Goal: Transaction & Acquisition: Purchase product/service

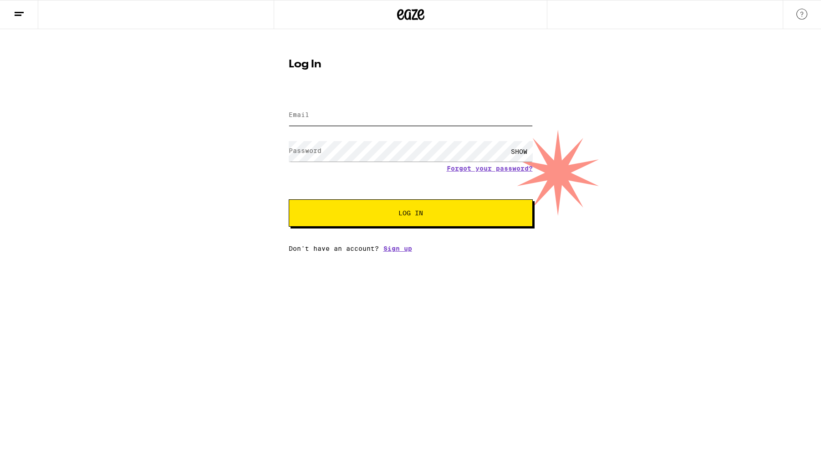
click at [333, 105] on input "Email" at bounding box center [411, 115] width 244 height 20
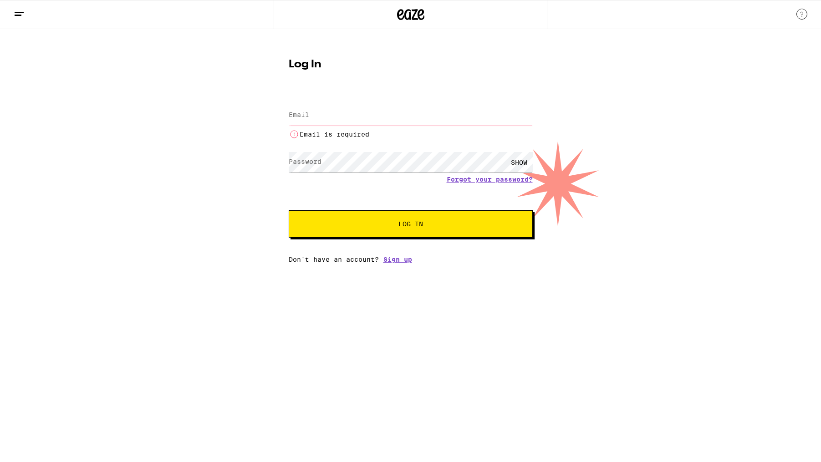
type input "[EMAIL_ADDRESS][PERSON_NAME][DOMAIN_NAME]"
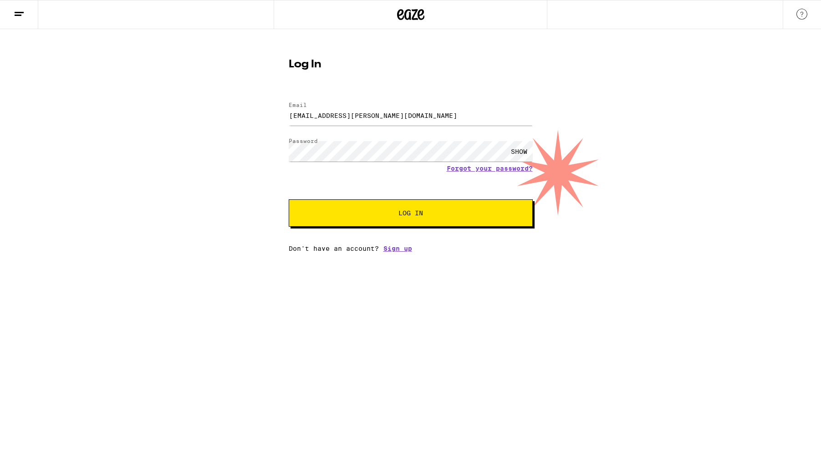
click at [414, 214] on span "Log In" at bounding box center [411, 213] width 25 height 6
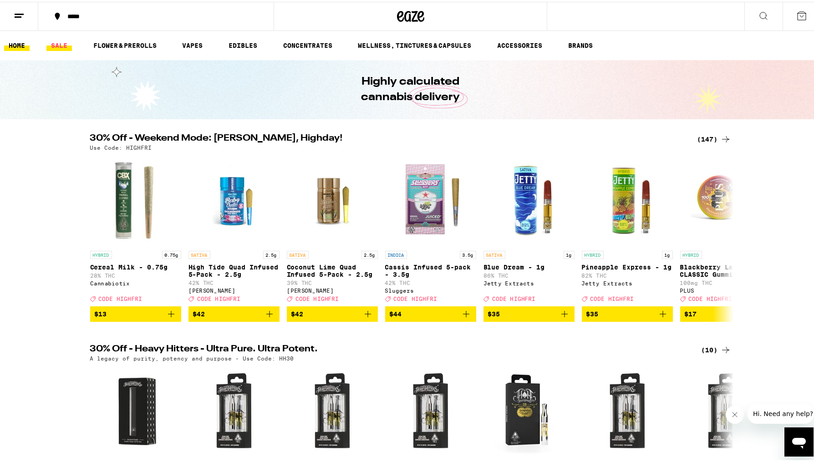
click at [57, 44] on link "SALE" at bounding box center [59, 43] width 26 height 11
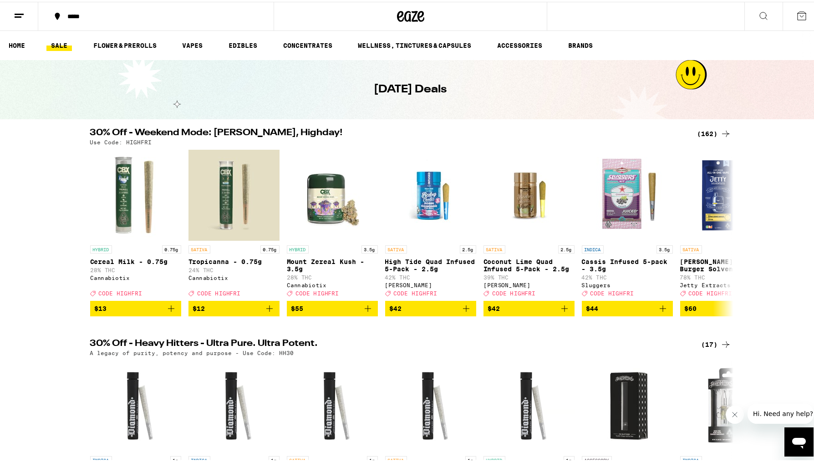
click at [65, 14] on div "*****" at bounding box center [160, 14] width 195 height 6
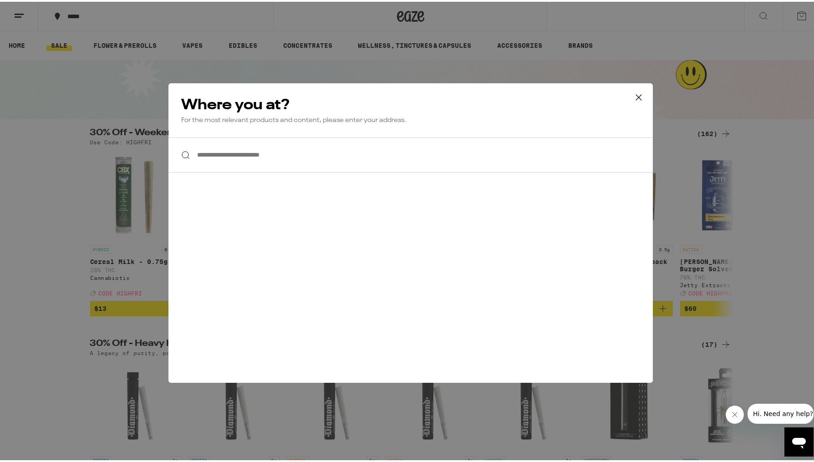
click at [635, 96] on icon at bounding box center [639, 96] width 14 height 14
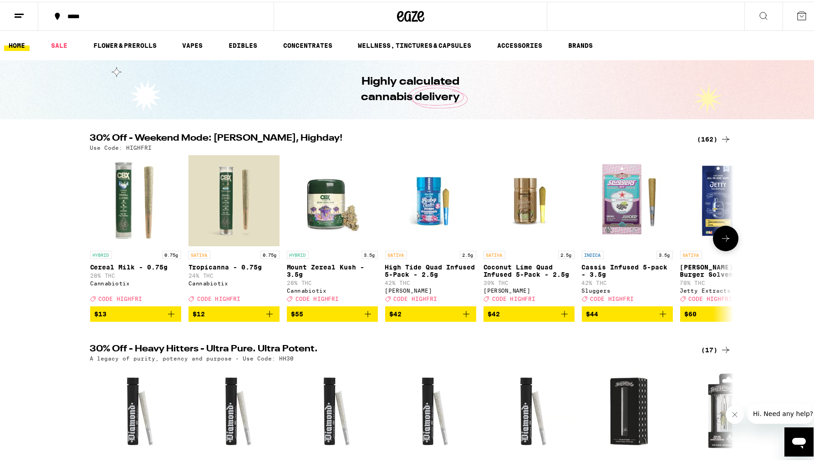
click at [723, 239] on icon at bounding box center [725, 237] width 7 height 6
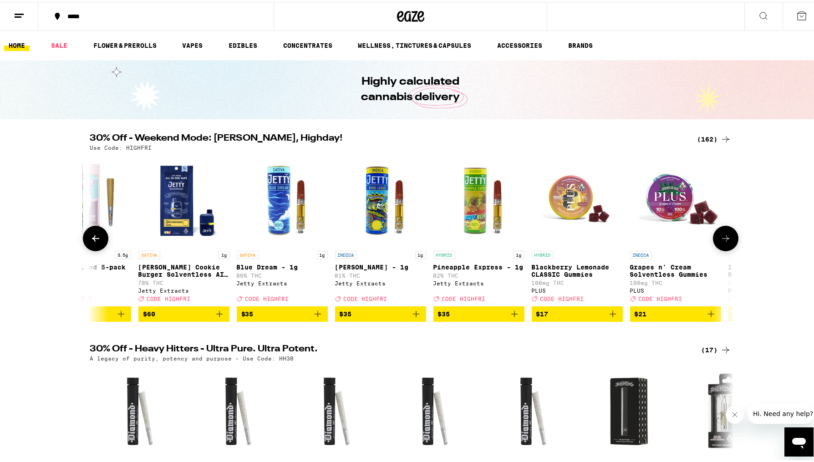
click at [728, 239] on button at bounding box center [726, 237] width 26 height 26
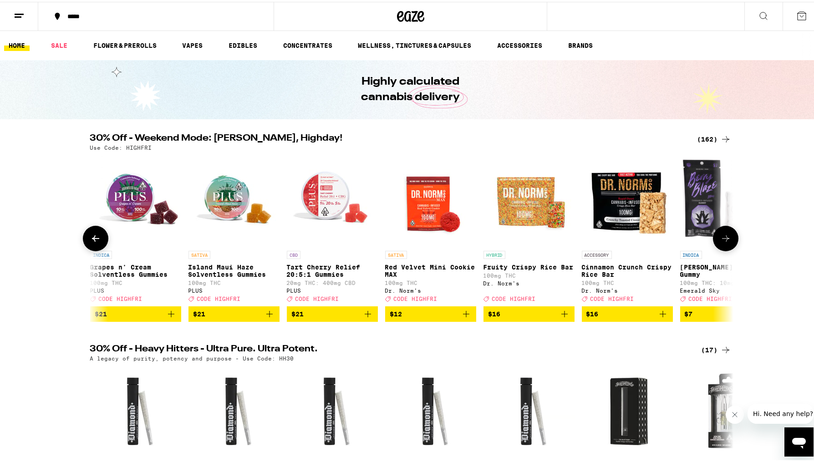
scroll to position [0, 1084]
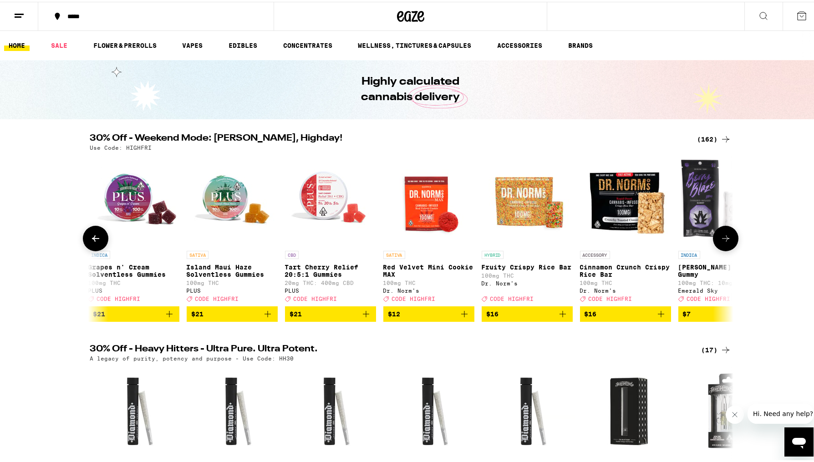
click at [226, 198] on img "Open page for Island Maui Haze Solventless Gummies from PLUS" at bounding box center [232, 198] width 91 height 91
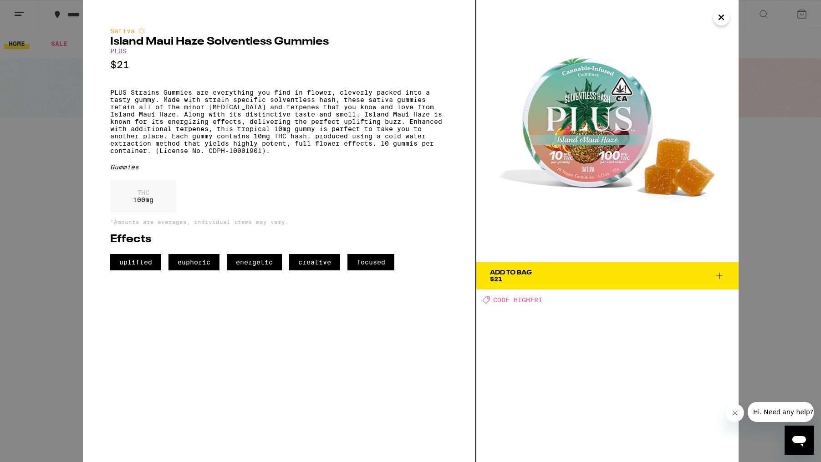
click at [723, 16] on icon "Close" at bounding box center [721, 17] width 11 height 14
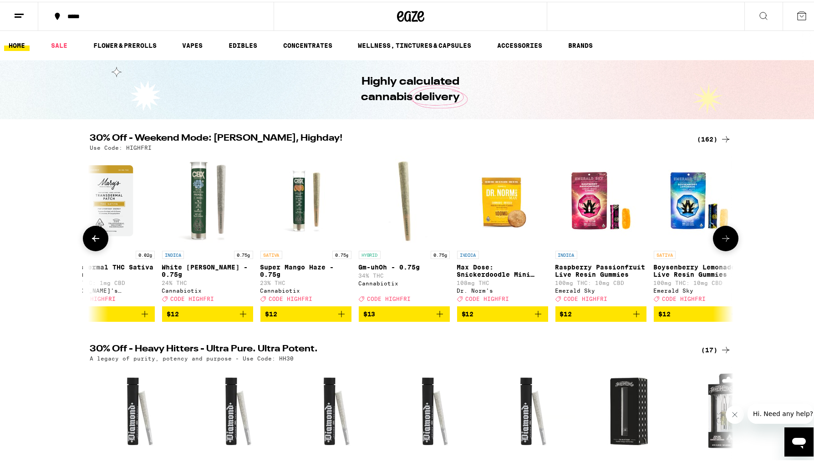
scroll to position [0, 3266]
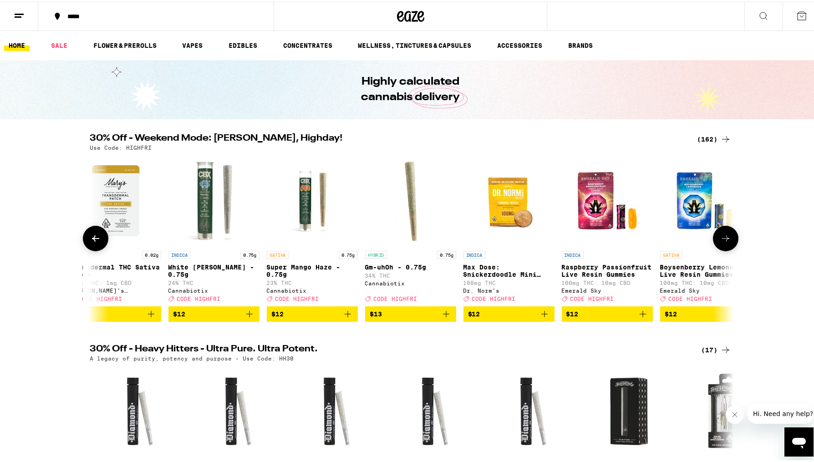
click at [343, 318] on icon "Add to bag" at bounding box center [347, 312] width 11 height 11
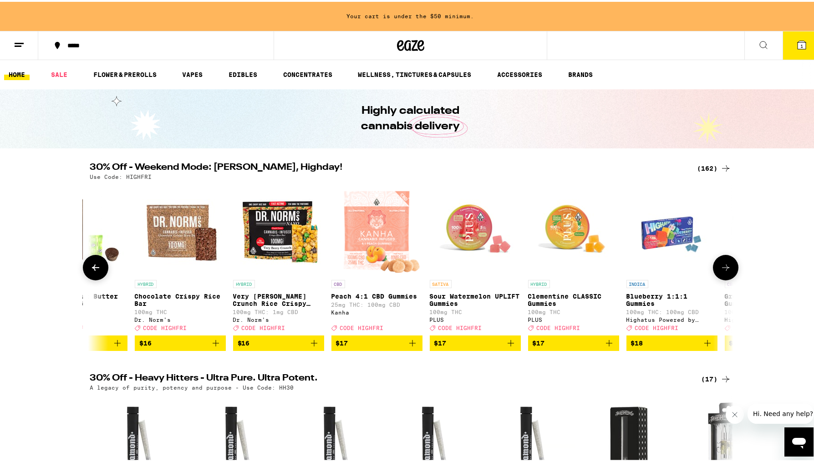
scroll to position [0, 6070]
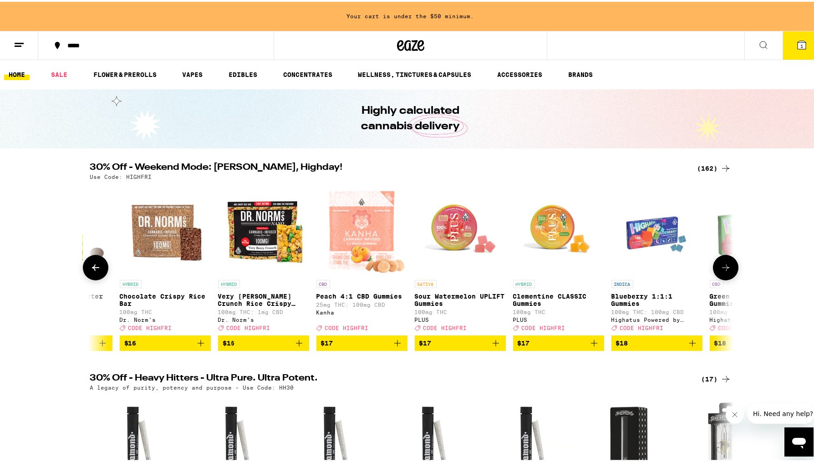
click at [457, 231] on img "Open page for Sour Watermelon UPLIFT Gummies from PLUS" at bounding box center [460, 228] width 91 height 91
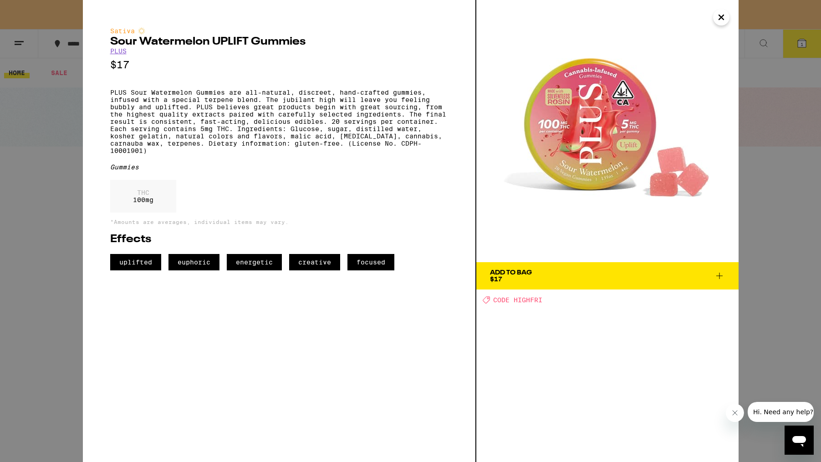
click at [722, 17] on icon "Close" at bounding box center [721, 17] width 11 height 14
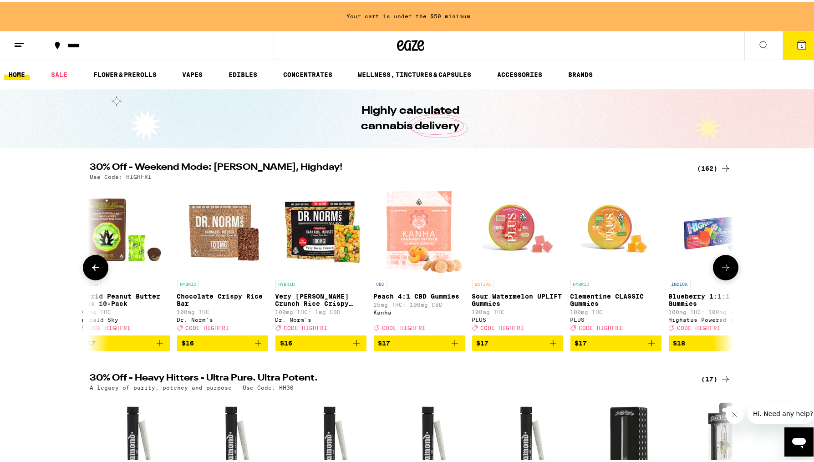
scroll to position [0, 6013]
click at [550, 345] on icon "Add to bag" at bounding box center [553, 341] width 6 height 6
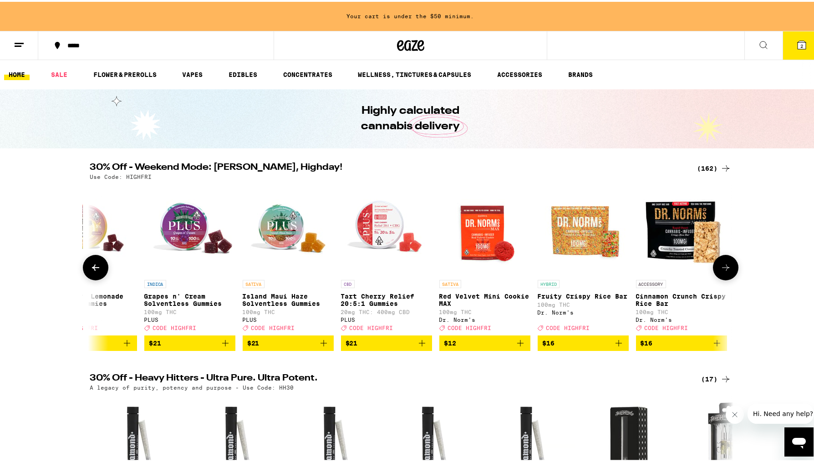
scroll to position [0, 1026]
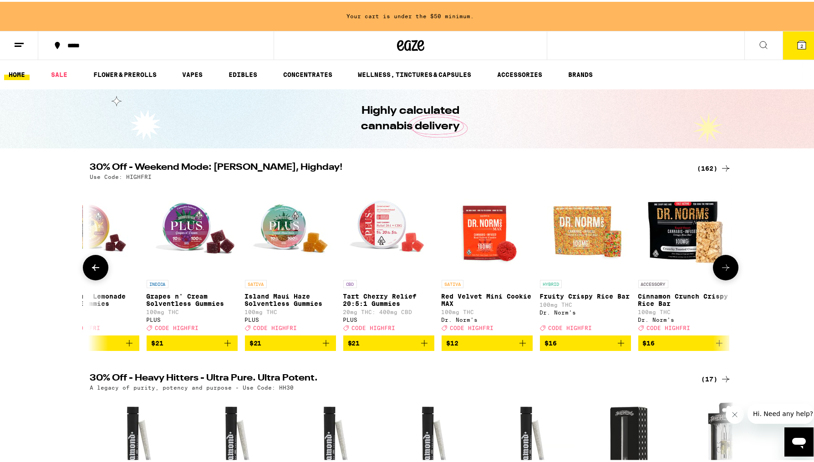
click at [283, 233] on img "Open page for Island Maui Haze Solventless Gummies from PLUS" at bounding box center [290, 228] width 91 height 91
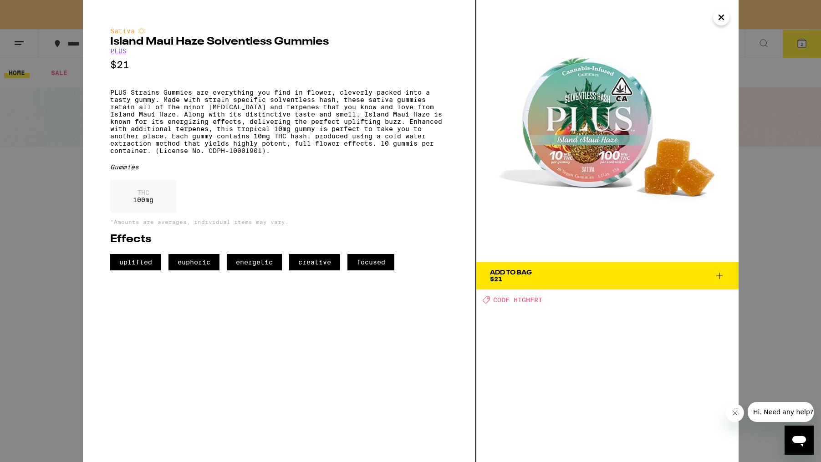
drag, startPoint x: 720, startPoint y: 21, endPoint x: 577, endPoint y: 167, distance: 203.9
click at [577, 167] on div "Sativa Island Maui Haze Solventless Gummies PLUS $21 PLUS Strains Gummies are e…" at bounding box center [411, 231] width 656 height 462
click at [718, 274] on icon at bounding box center [719, 276] width 11 height 11
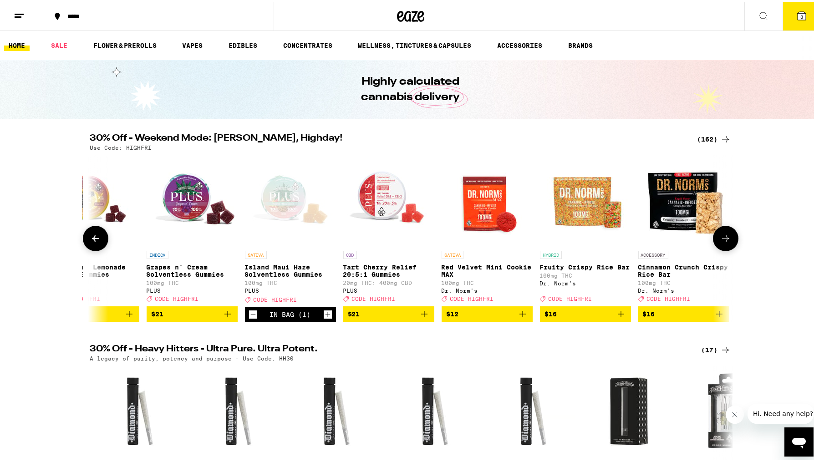
click at [382, 199] on img "Open page for Tart Cherry Relief 20:5:1 Gummies from PLUS" at bounding box center [388, 198] width 91 height 91
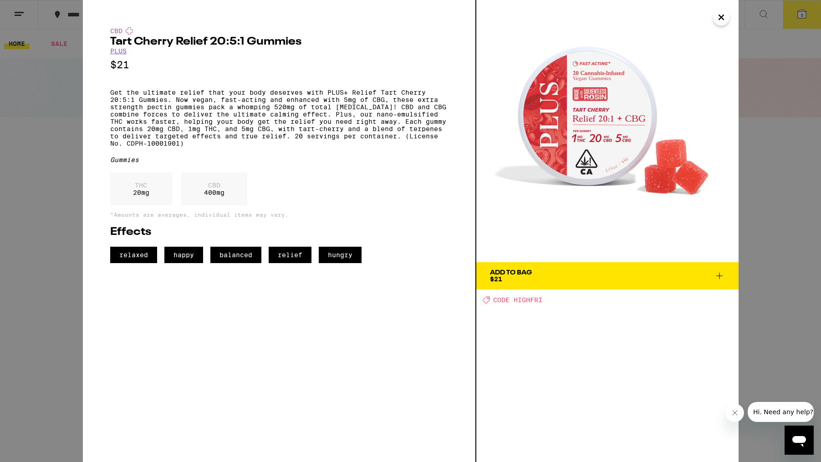
click at [721, 17] on icon "Close" at bounding box center [721, 17] width 5 height 5
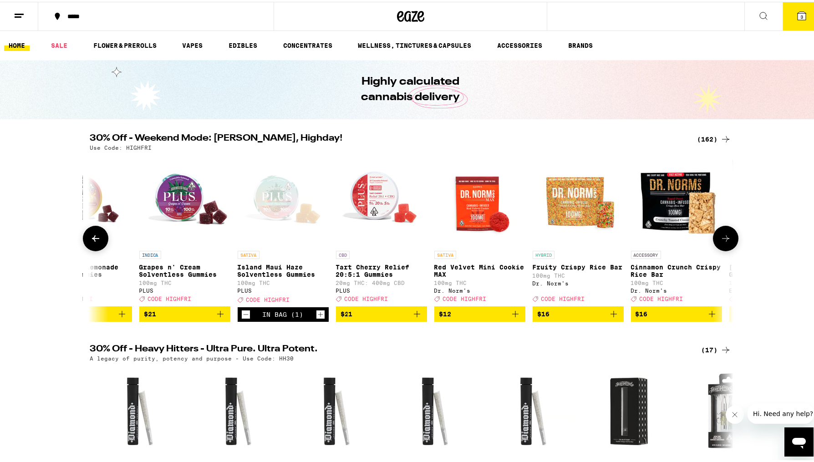
scroll to position [0, 877]
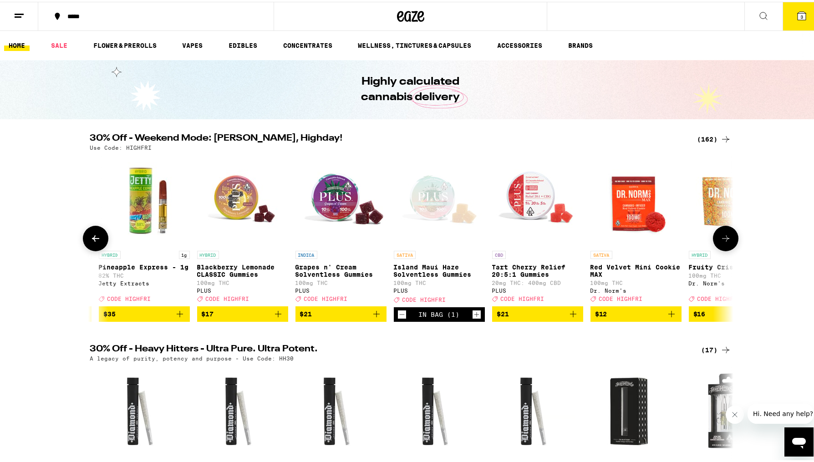
click at [330, 195] on img "Open page for Grapes n' Cream Solventless Gummies from PLUS" at bounding box center [341, 198] width 91 height 91
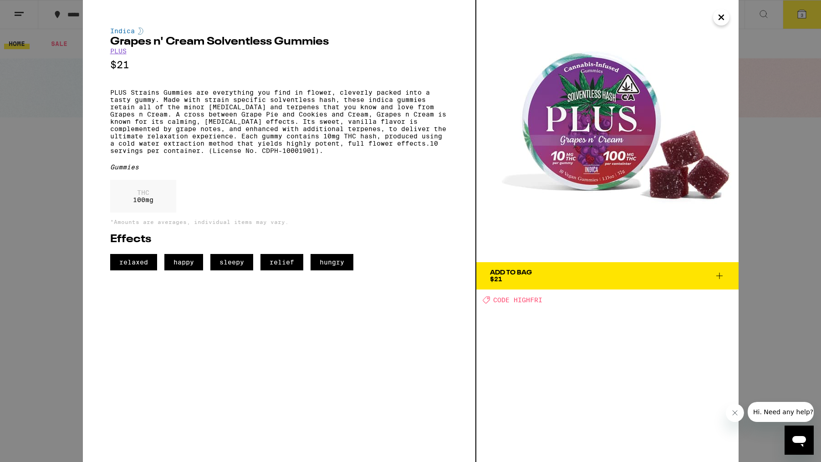
click at [722, 20] on icon "Close" at bounding box center [721, 17] width 11 height 14
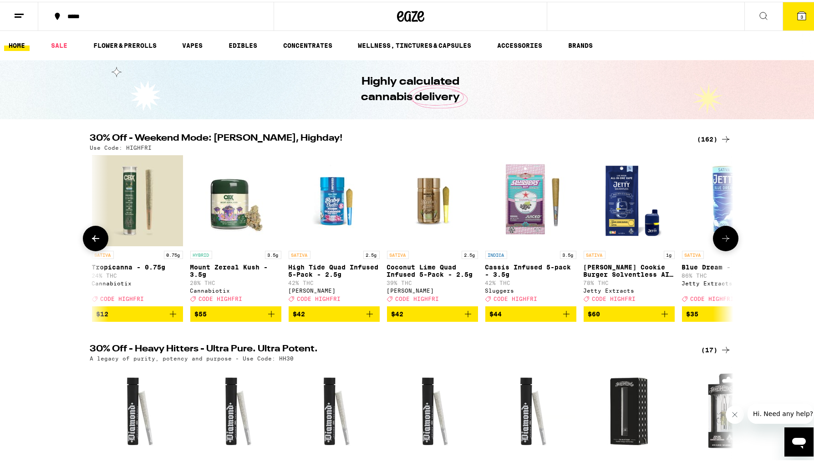
scroll to position [0, 66]
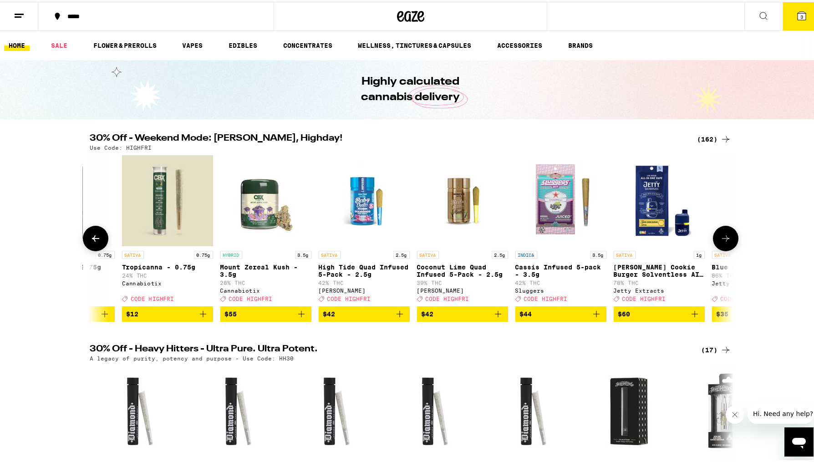
click at [549, 194] on img "Open page for Cassis Infused 5-pack - 3.5g from Sluggers" at bounding box center [561, 198] width 91 height 91
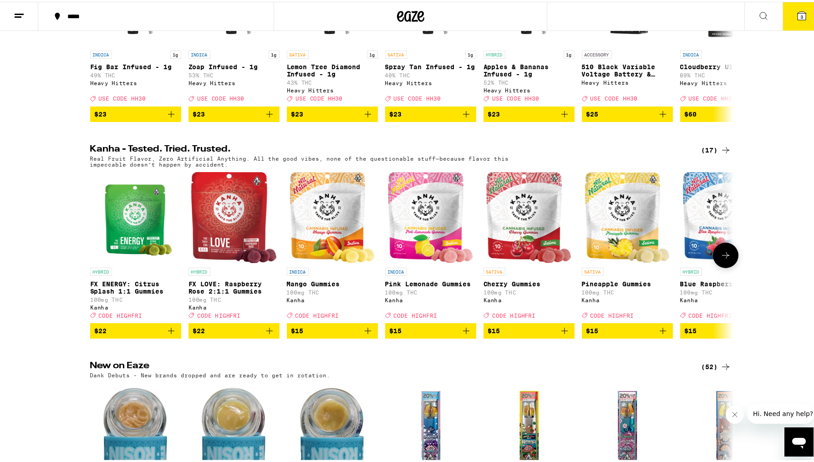
scroll to position [415, 0]
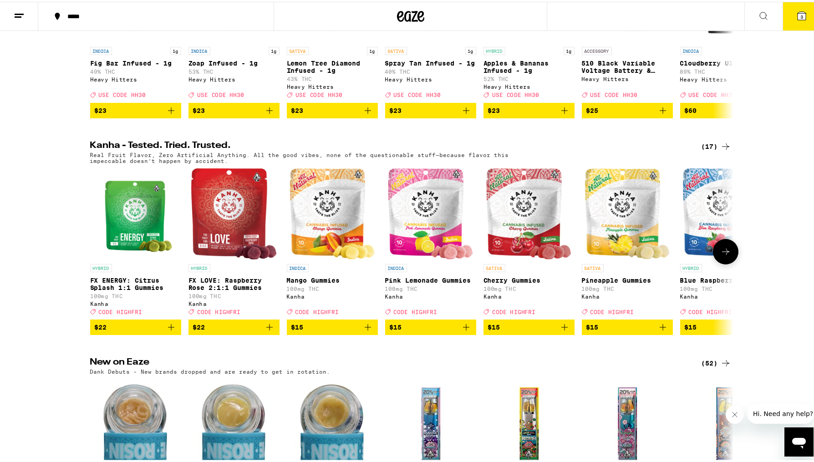
click at [328, 242] on img "Open page for Mango Gummies from Kanha" at bounding box center [332, 212] width 85 height 91
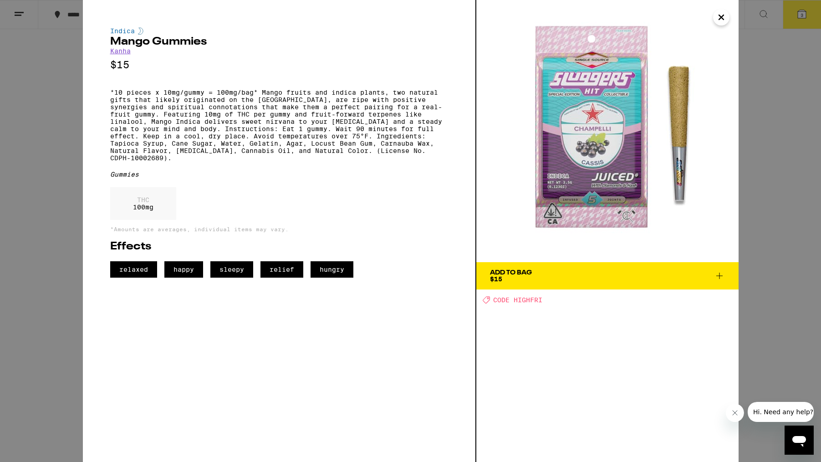
click at [719, 18] on icon "Close" at bounding box center [721, 17] width 11 height 14
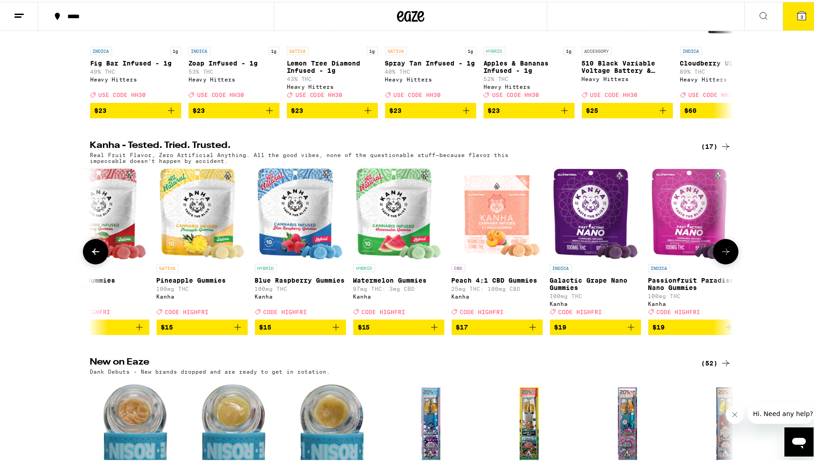
scroll to position [0, 444]
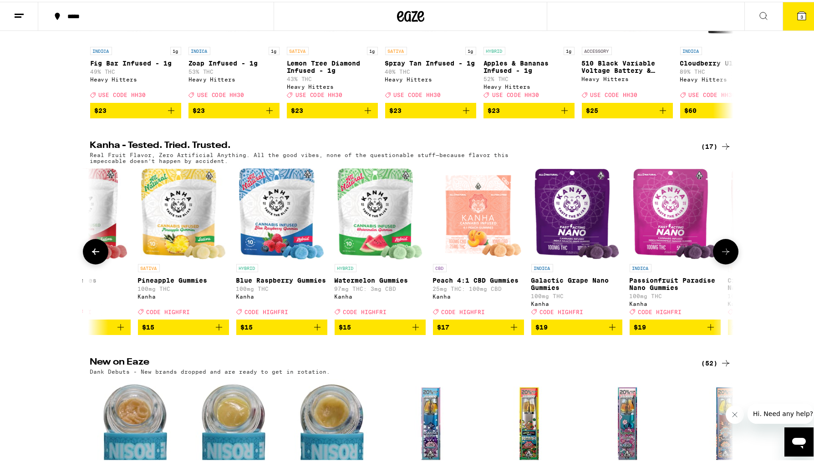
click at [566, 240] on img "Open page for Galactic Grape Nano Gummies from Kanha" at bounding box center [576, 212] width 85 height 91
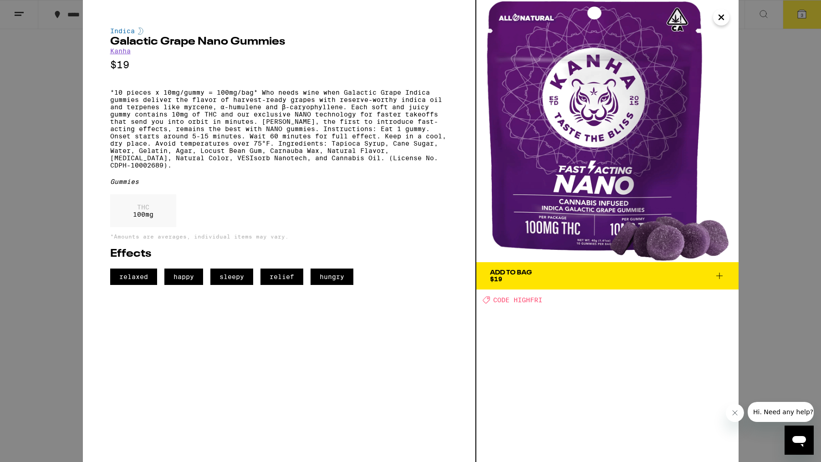
click at [721, 19] on icon "Close" at bounding box center [721, 17] width 11 height 14
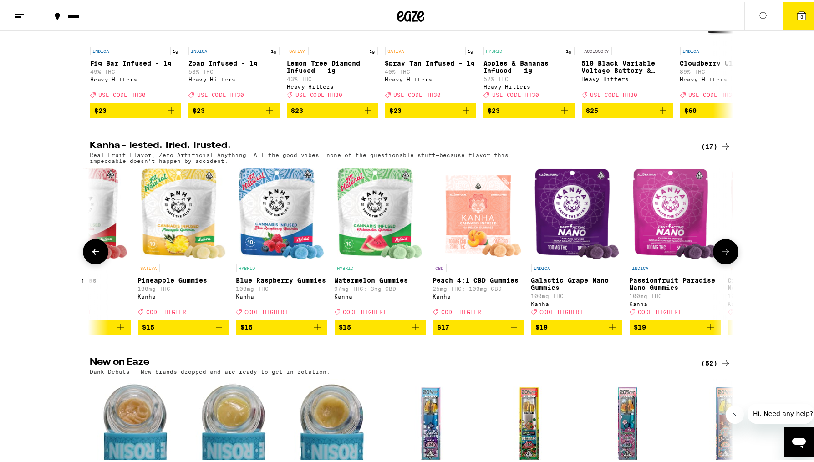
click at [660, 244] on img "Open page for Passionfruit Paradise Nano Gummies from Kanha" at bounding box center [675, 212] width 85 height 91
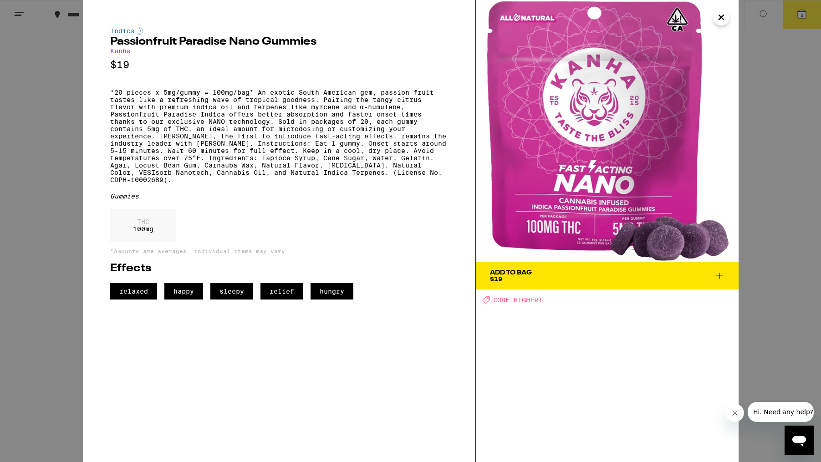
click at [726, 17] on icon "Close" at bounding box center [721, 17] width 11 height 14
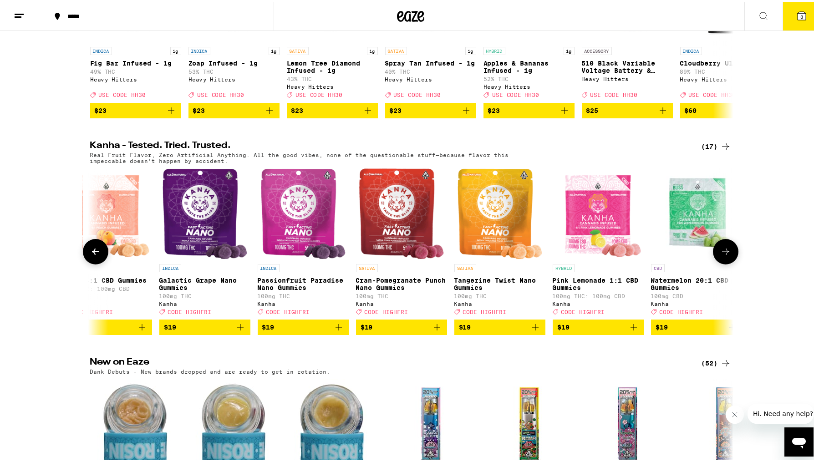
scroll to position [0, 870]
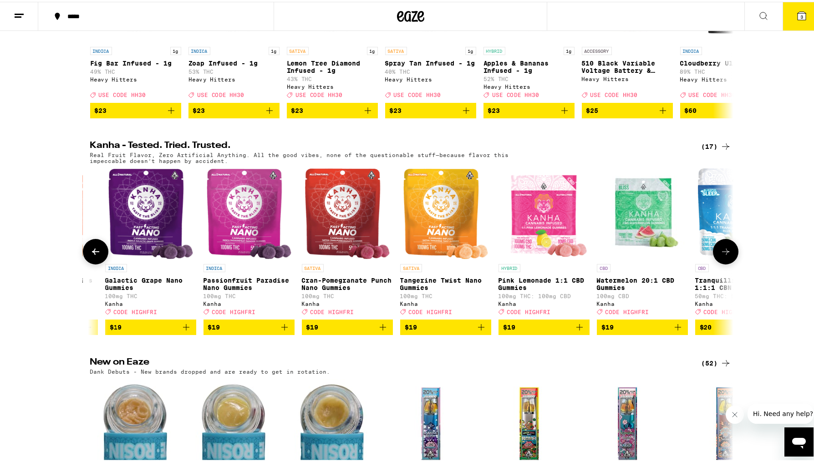
click at [346, 234] on img "Open page for Cran-Pomegranate Punch Nano Gummies from Kanha" at bounding box center [347, 212] width 85 height 91
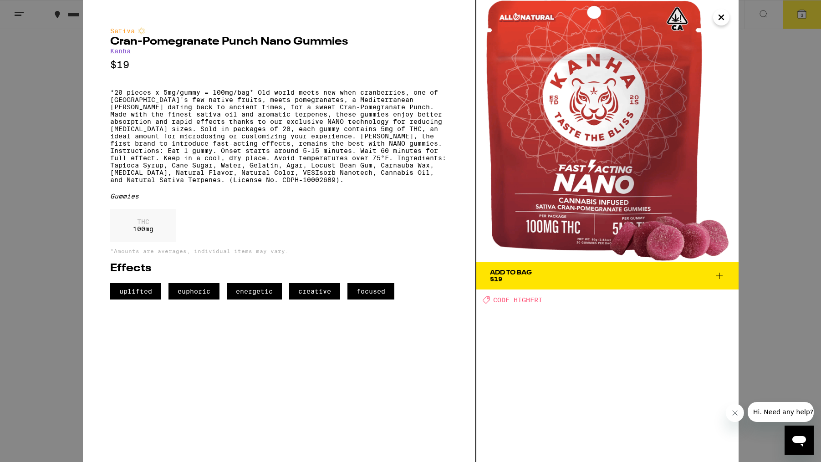
click at [719, 276] on icon at bounding box center [719, 276] width 11 height 11
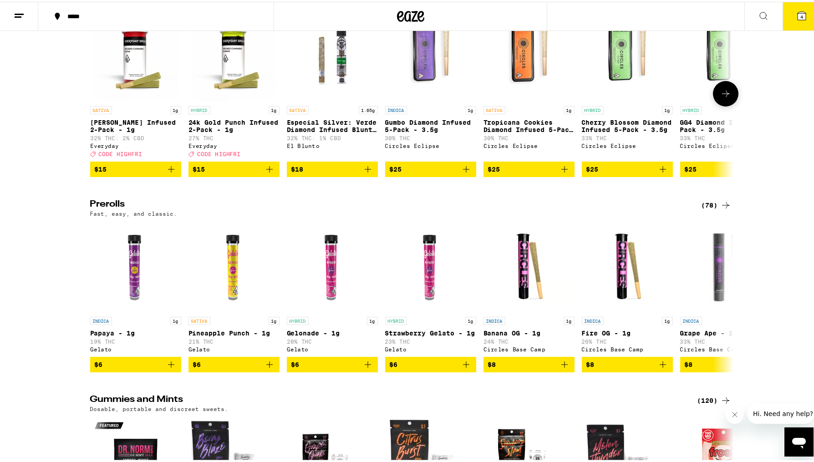
click at [128, 100] on img "Open page for Jack Herer Infused 2-Pack - 1g from Everyday" at bounding box center [135, 54] width 91 height 91
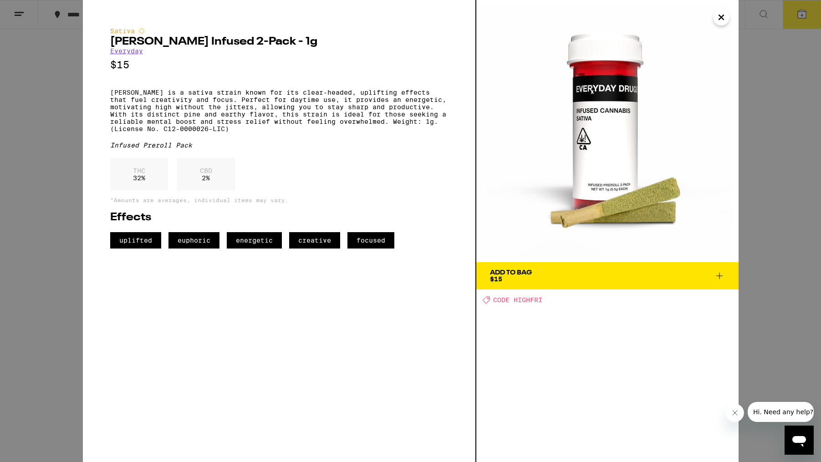
click at [722, 17] on icon "Close" at bounding box center [721, 17] width 11 height 14
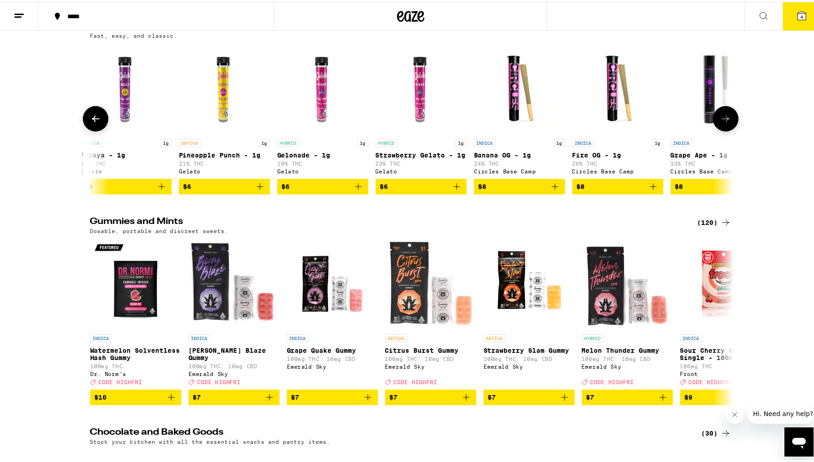
scroll to position [0, 15]
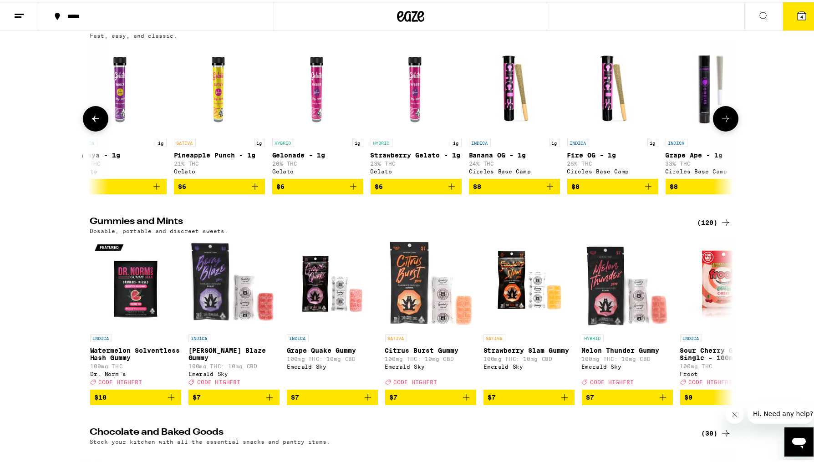
click at [251, 190] on icon "Add to bag" at bounding box center [255, 184] width 11 height 11
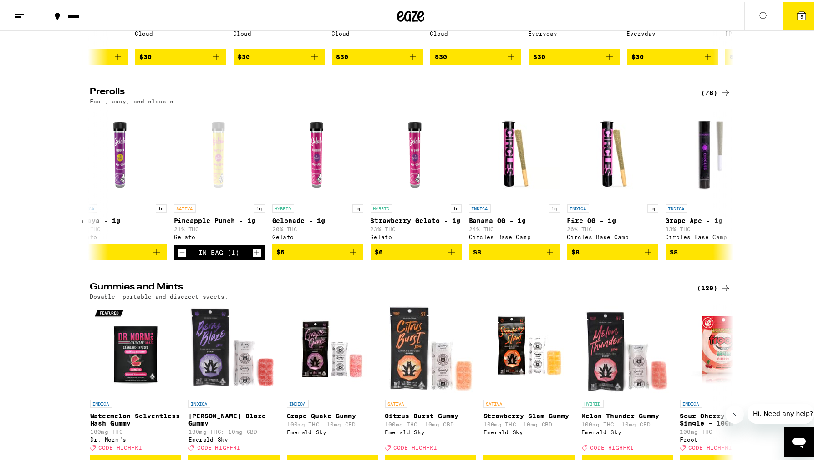
scroll to position [2845, 0]
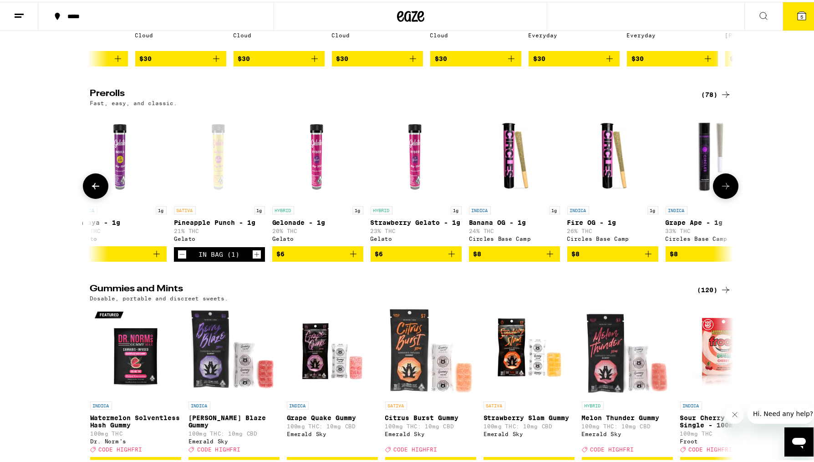
click at [723, 190] on icon at bounding box center [726, 184] width 11 height 11
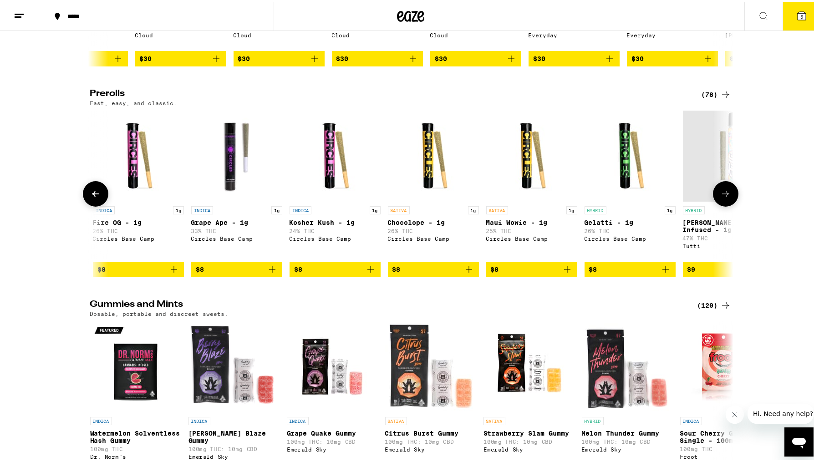
scroll to position [0, 557]
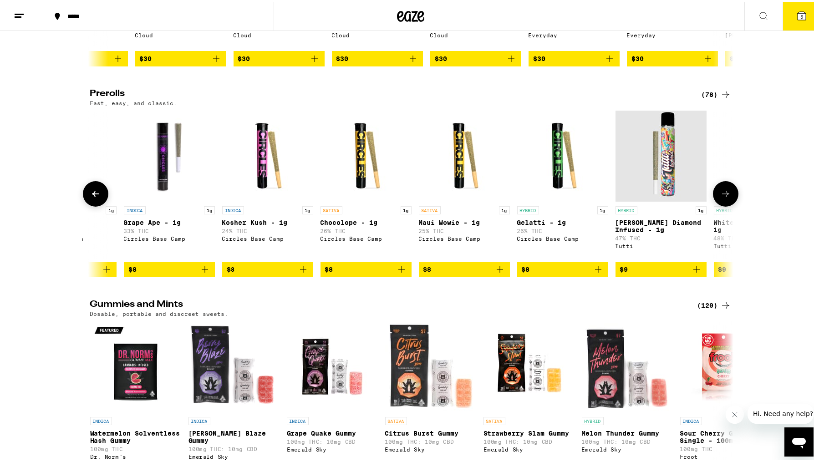
click at [723, 205] on button at bounding box center [726, 192] width 26 height 26
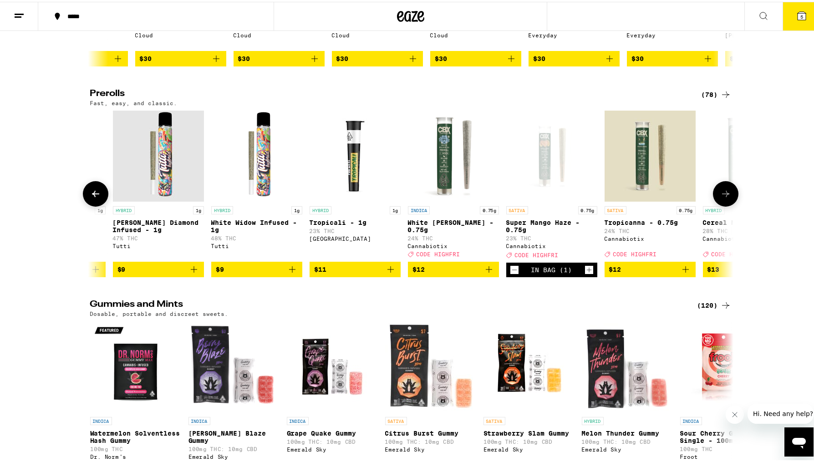
scroll to position [0, 1099]
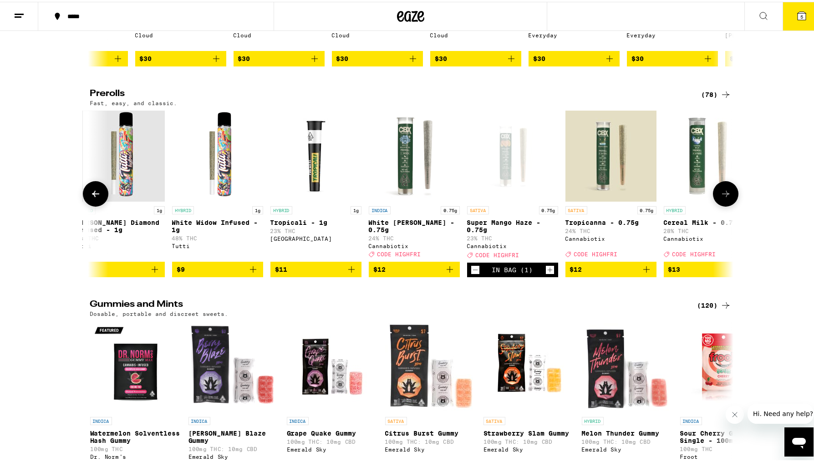
click at [723, 205] on button at bounding box center [726, 192] width 26 height 26
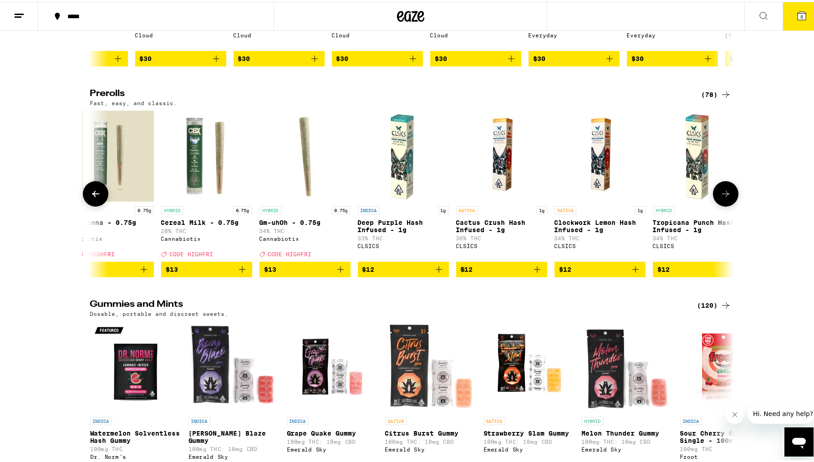
scroll to position [0, 1641]
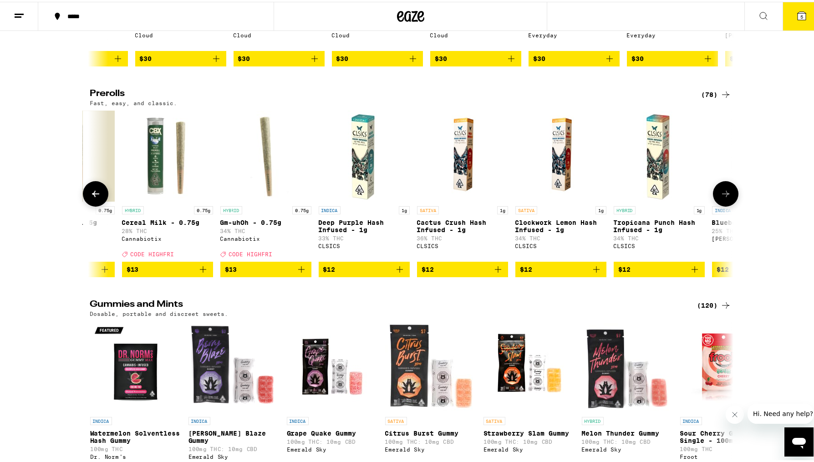
click at [723, 205] on button at bounding box center [726, 192] width 26 height 26
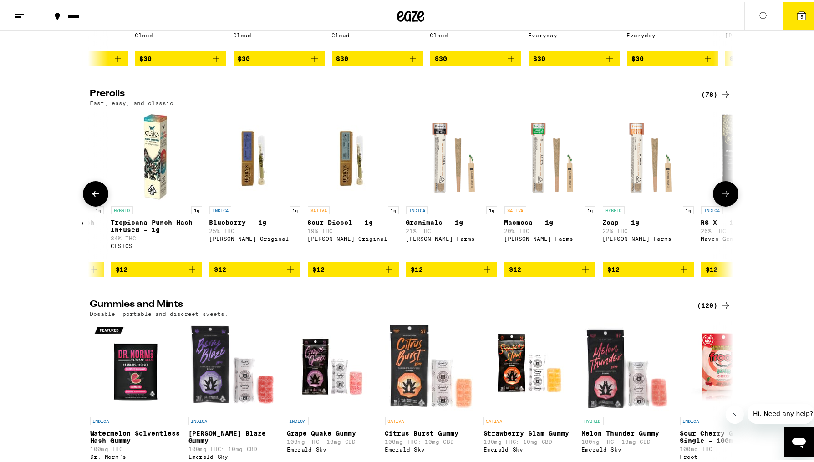
scroll to position [0, 2183]
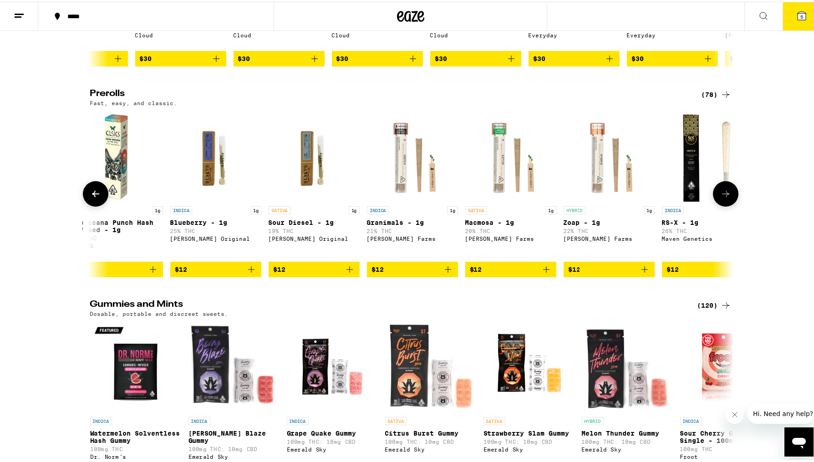
click at [722, 198] on icon at bounding box center [726, 192] width 11 height 11
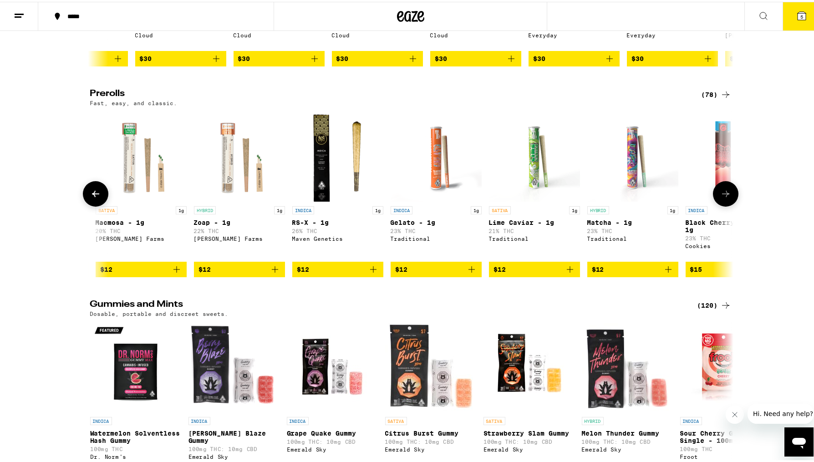
scroll to position [0, 2724]
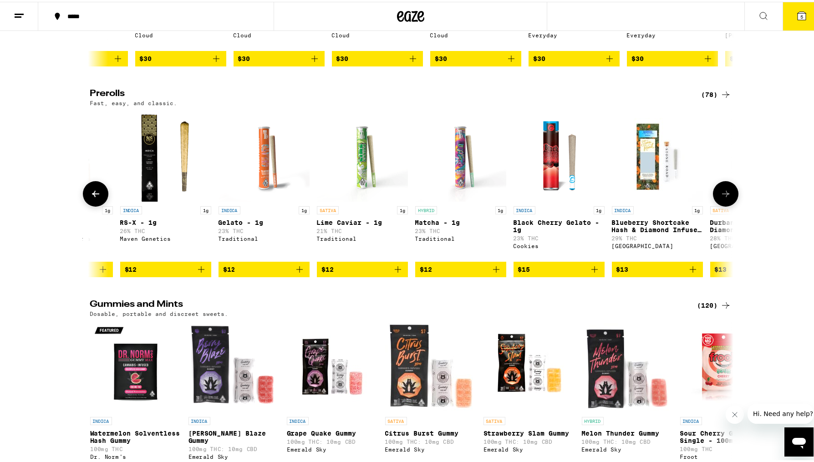
click at [723, 198] on icon at bounding box center [726, 192] width 11 height 11
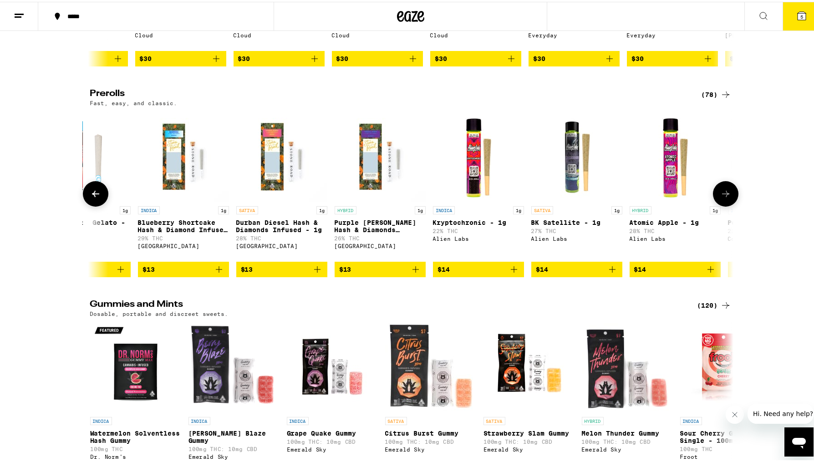
scroll to position [0, 3266]
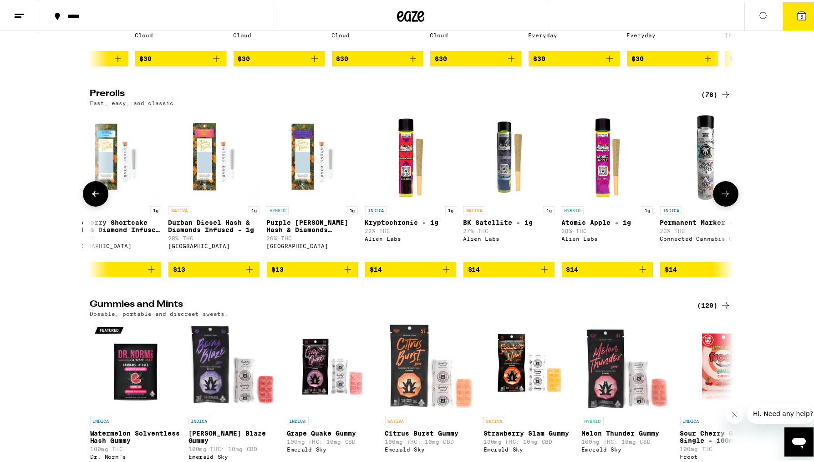
click at [723, 198] on icon at bounding box center [726, 192] width 11 height 11
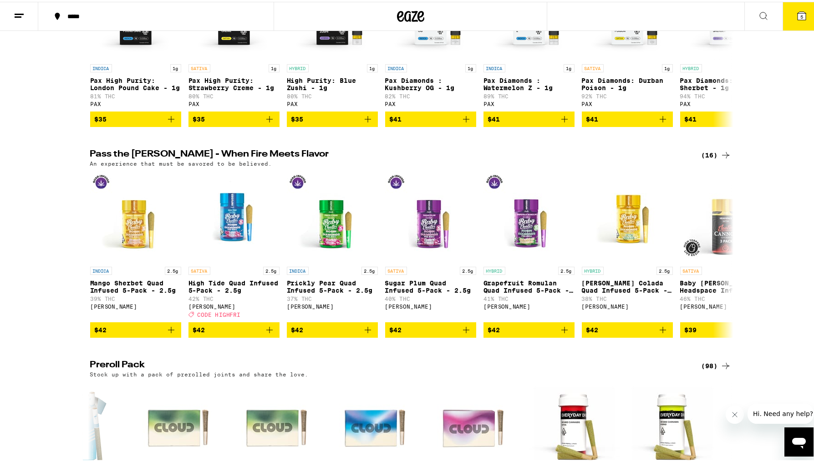
scroll to position [2371, 0]
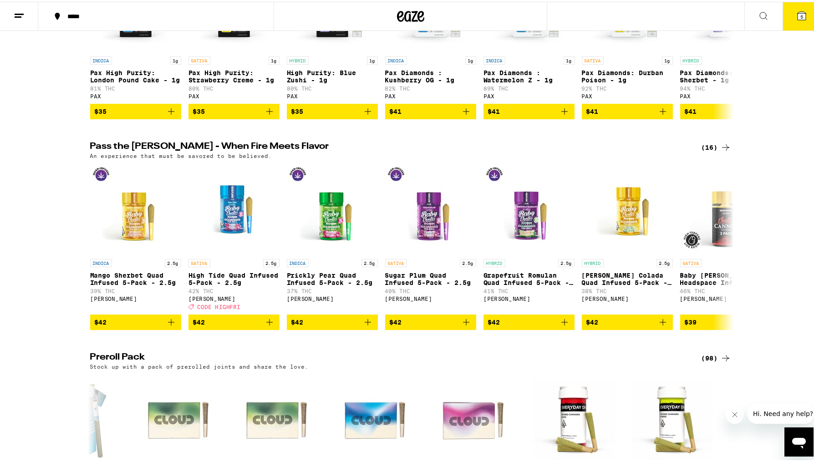
click at [721, 151] on icon at bounding box center [726, 145] width 11 height 11
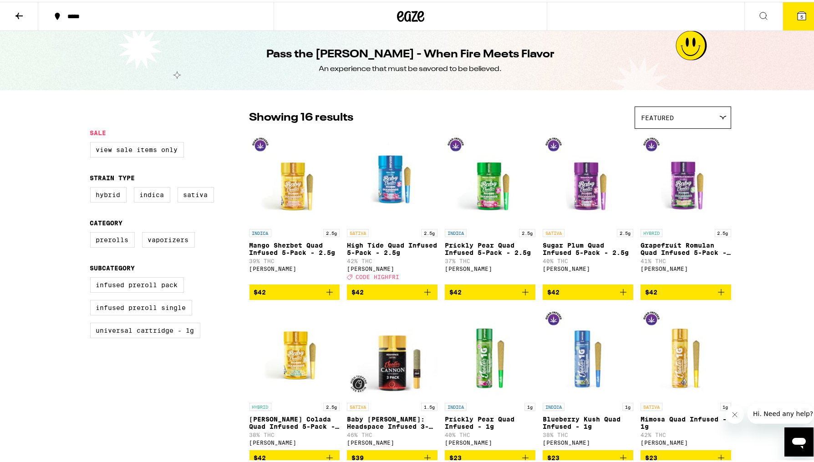
click at [736, 415] on icon "Close message from company" at bounding box center [734, 414] width 7 height 7
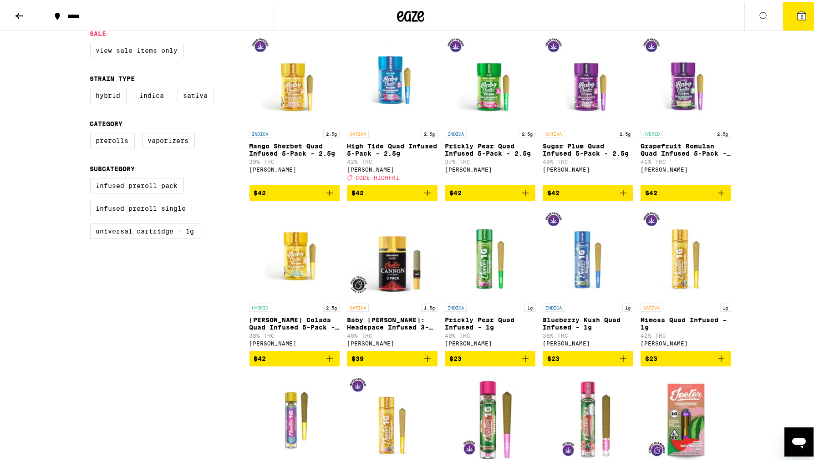
scroll to position [66, 0]
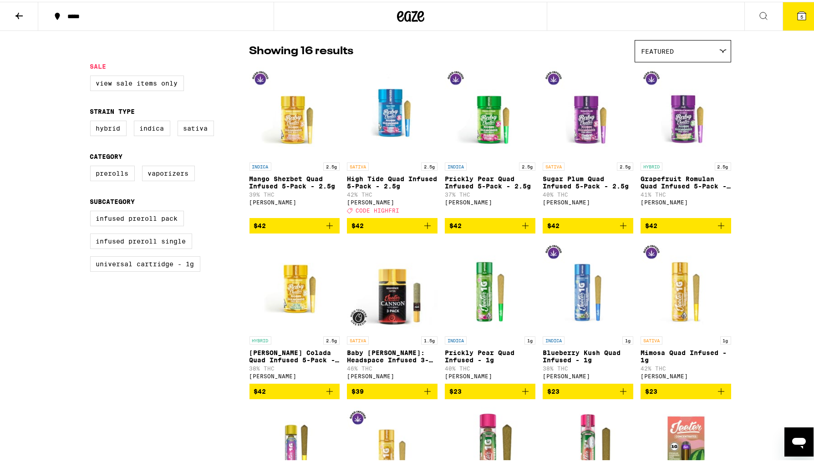
click at [15, 13] on icon at bounding box center [19, 14] width 11 height 11
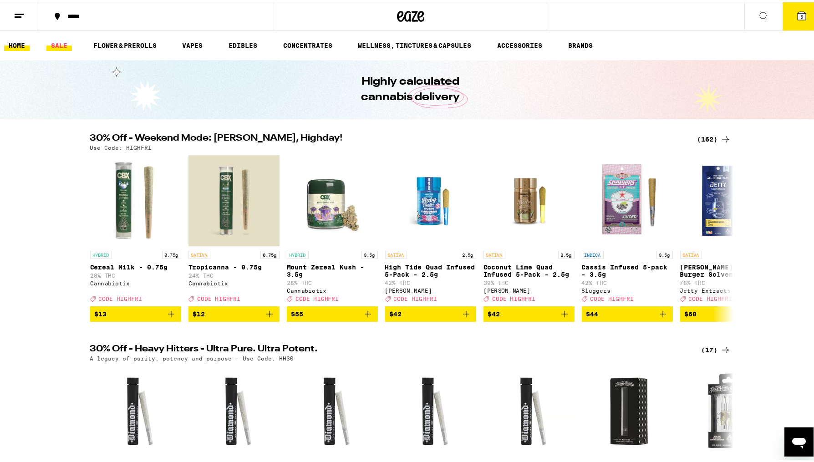
click at [58, 44] on link "SALE" at bounding box center [59, 43] width 26 height 11
click at [60, 45] on link "SALE" at bounding box center [59, 43] width 26 height 11
click at [61, 43] on link "SALE" at bounding box center [59, 43] width 26 height 11
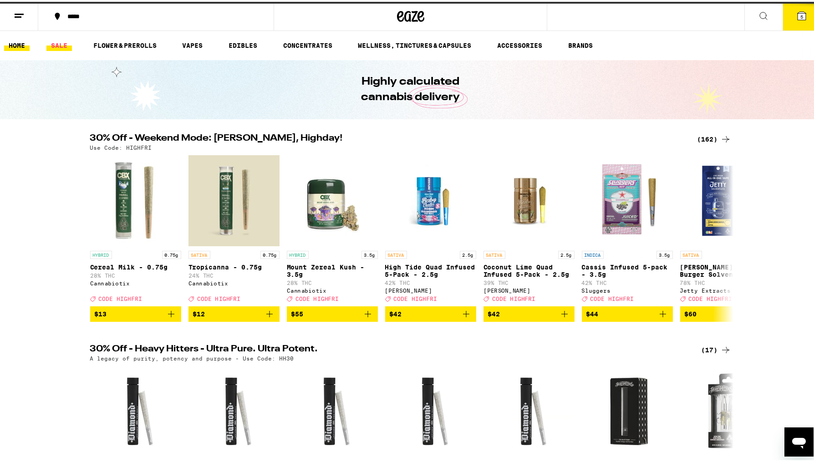
click at [61, 43] on link "SALE" at bounding box center [59, 43] width 26 height 11
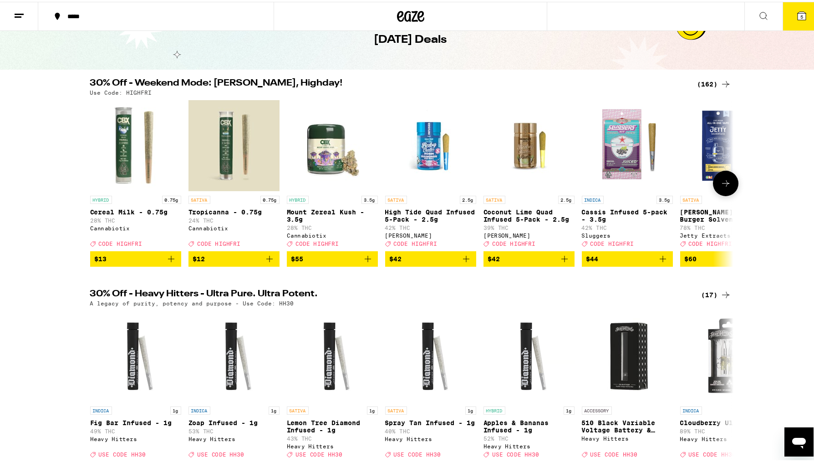
scroll to position [52, 0]
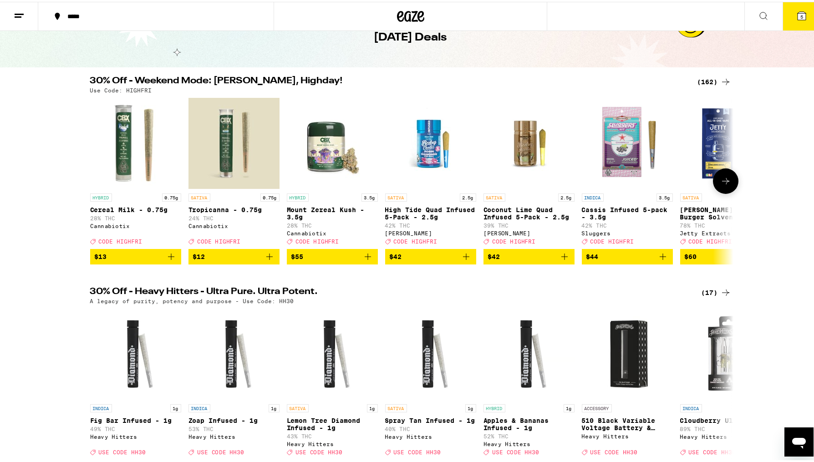
click at [726, 181] on icon at bounding box center [726, 179] width 11 height 11
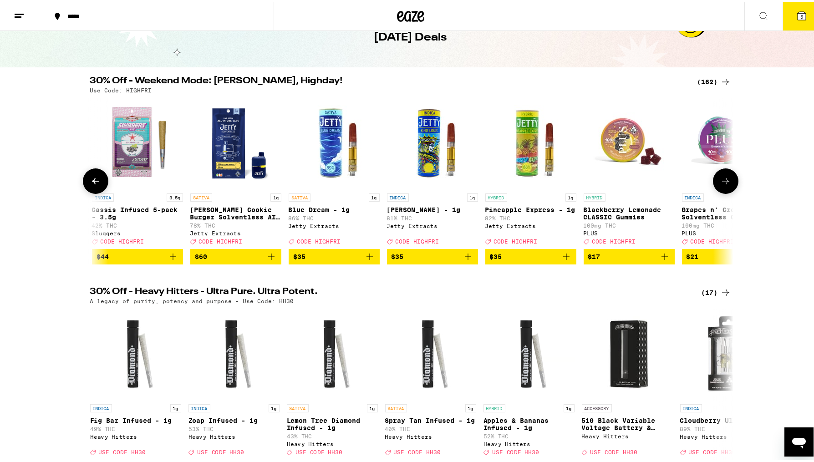
scroll to position [0, 542]
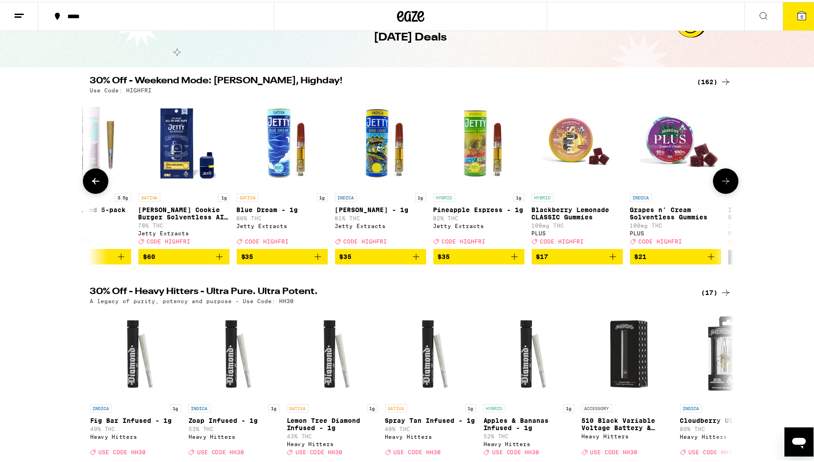
click at [726, 181] on icon at bounding box center [726, 179] width 11 height 11
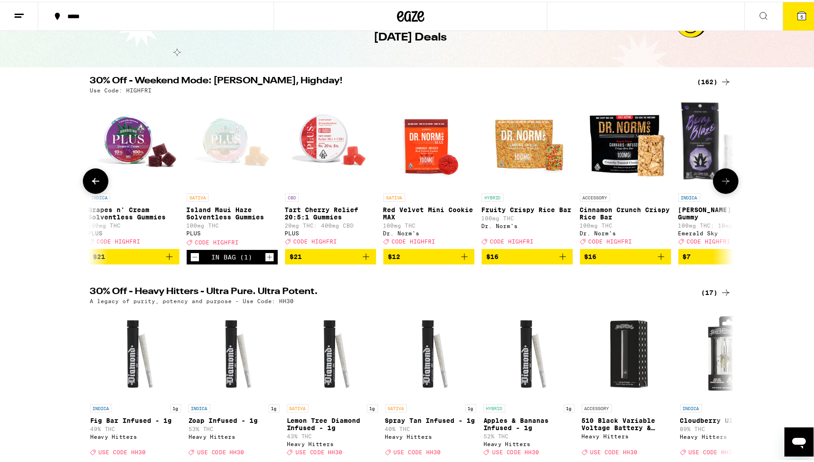
click at [726, 181] on icon at bounding box center [726, 179] width 11 height 11
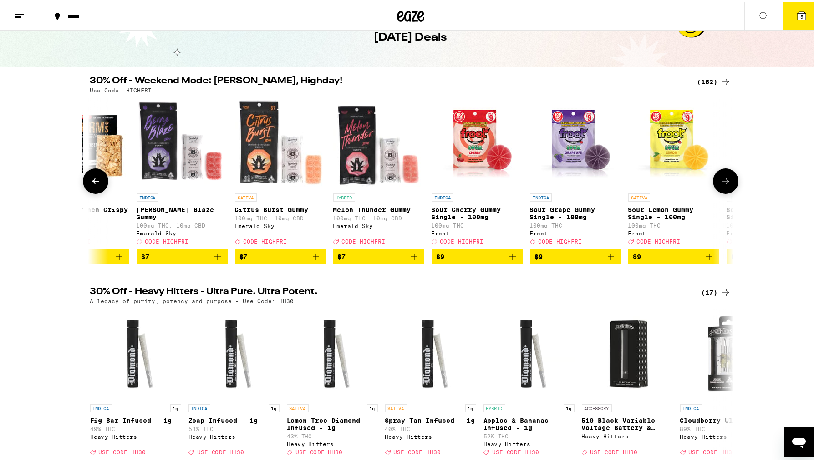
click at [726, 181] on icon at bounding box center [726, 179] width 11 height 11
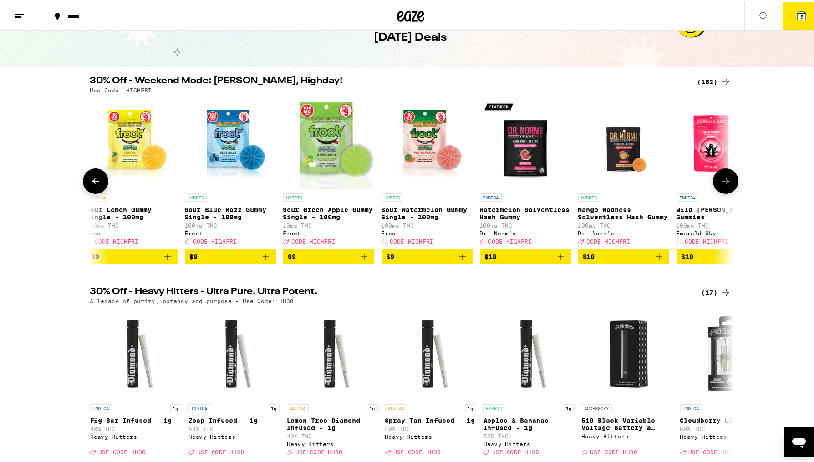
click at [726, 181] on icon at bounding box center [726, 179] width 11 height 11
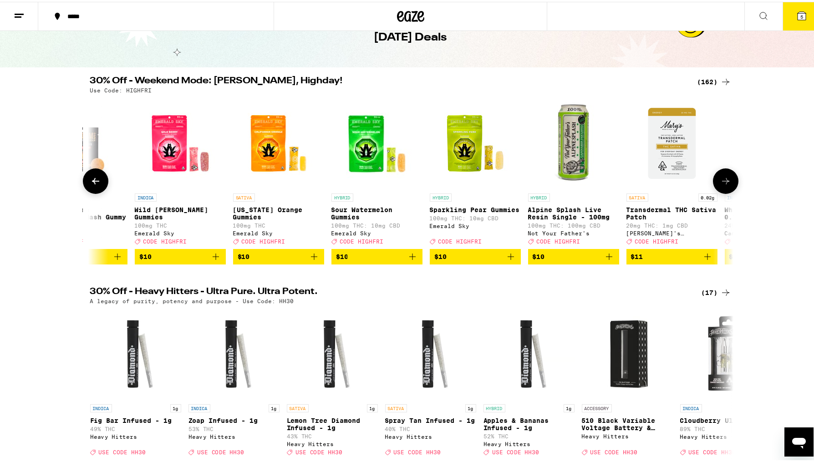
click at [726, 181] on icon at bounding box center [726, 179] width 11 height 11
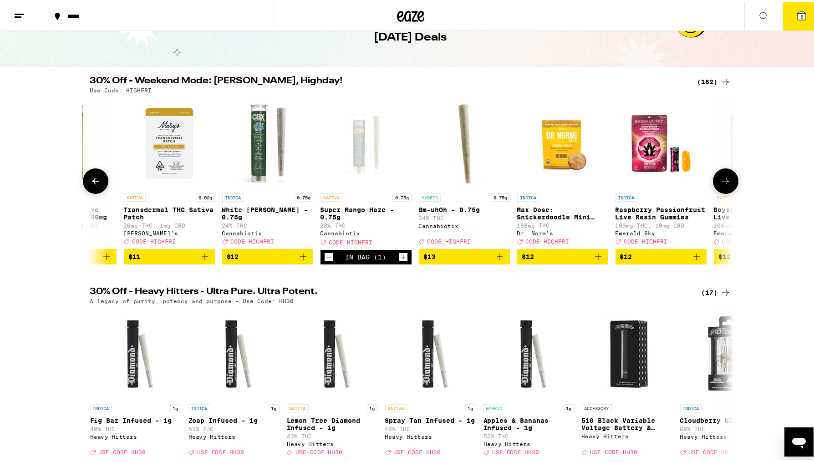
scroll to position [0, 3252]
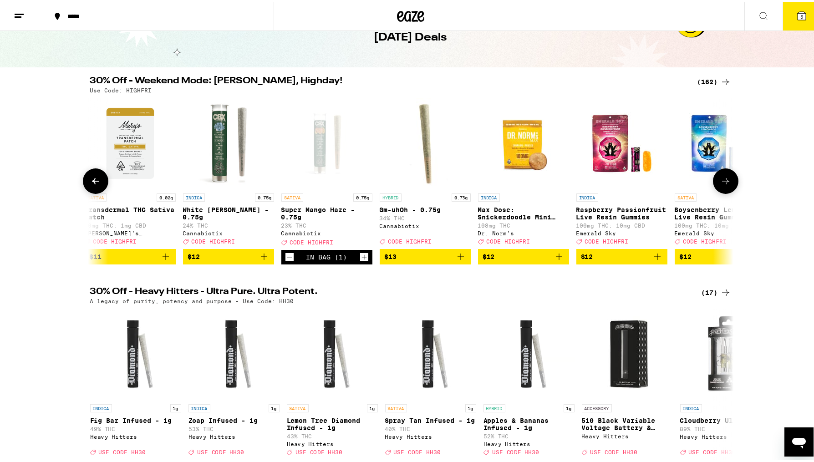
click at [726, 181] on icon at bounding box center [726, 179] width 11 height 11
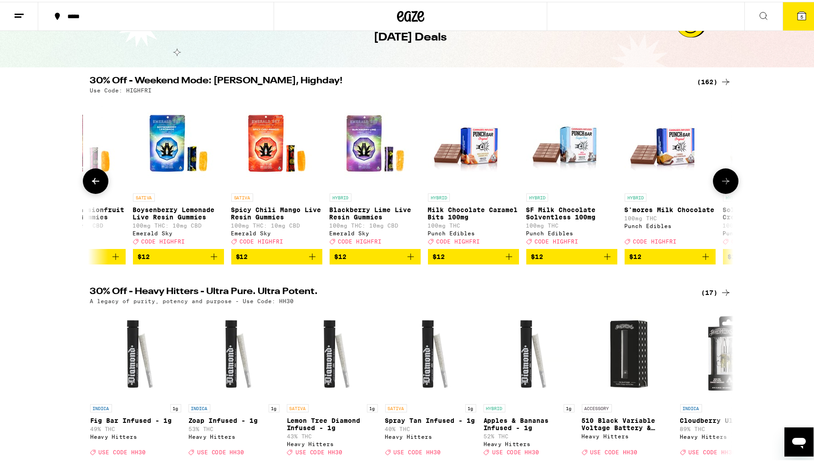
click at [726, 181] on icon at bounding box center [726, 179] width 11 height 11
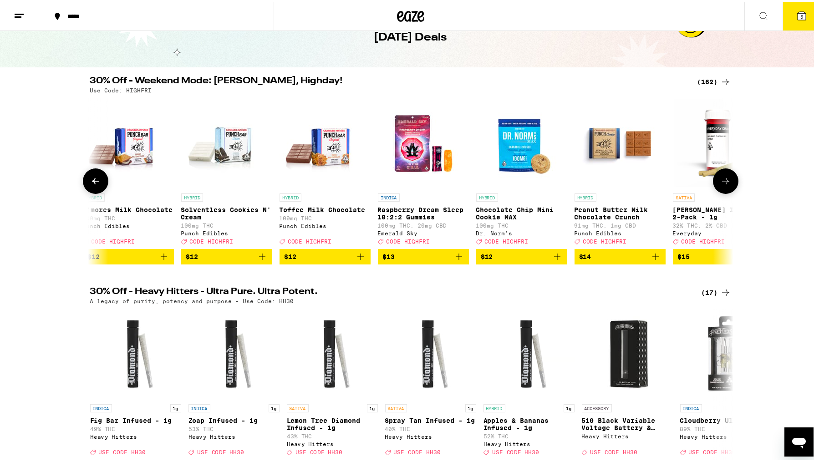
click at [726, 181] on icon at bounding box center [726, 179] width 11 height 11
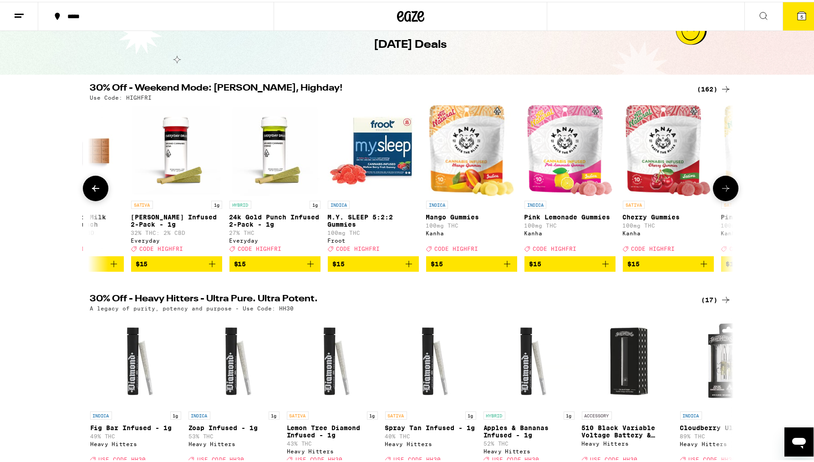
scroll to position [0, 0]
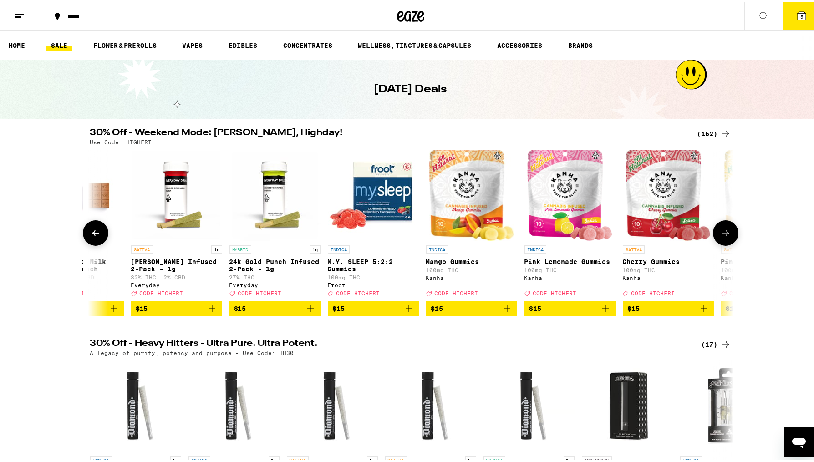
click at [724, 235] on icon at bounding box center [726, 231] width 11 height 11
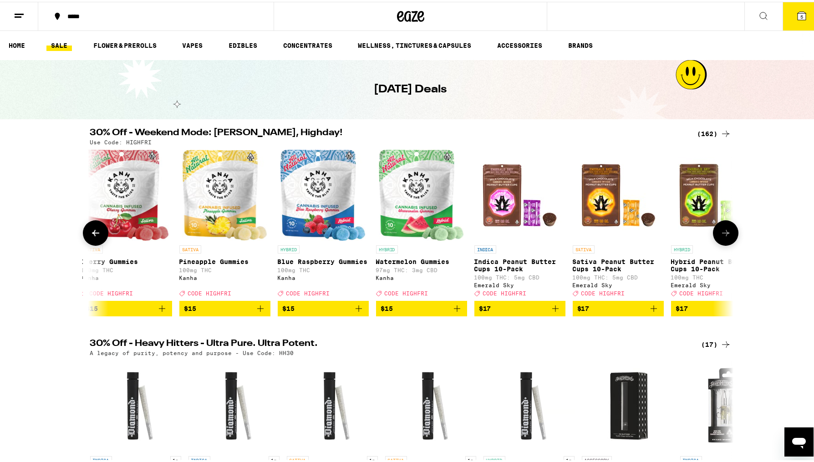
click at [724, 235] on icon at bounding box center [726, 231] width 11 height 11
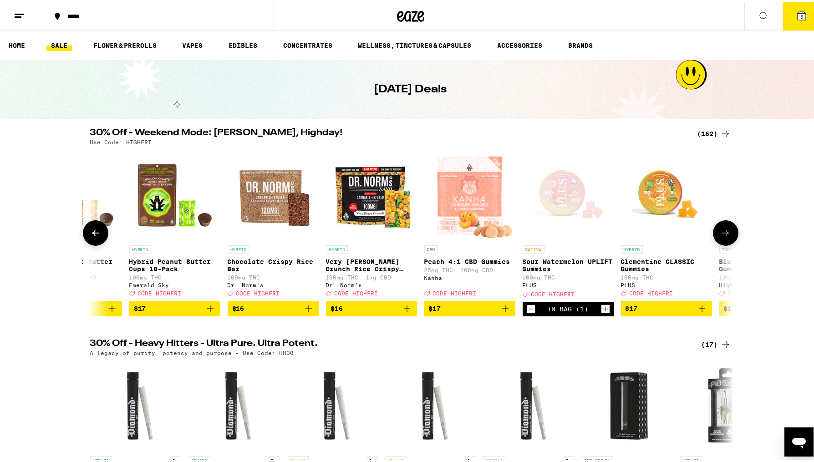
click at [724, 235] on icon at bounding box center [726, 231] width 11 height 11
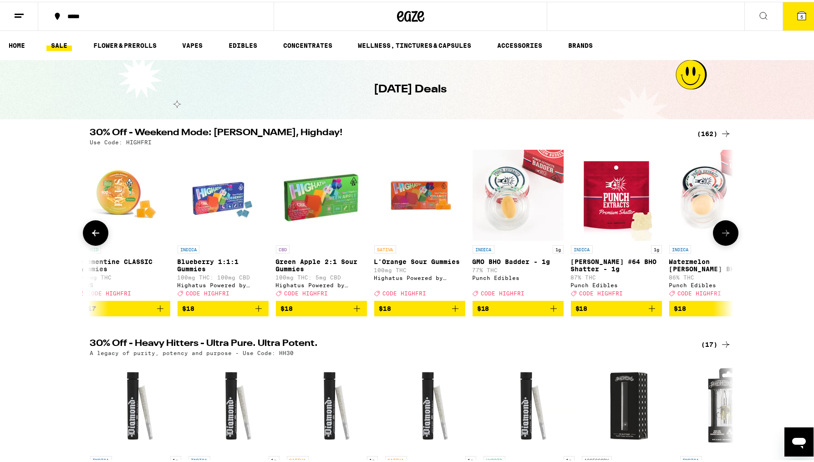
click at [724, 235] on icon at bounding box center [726, 231] width 11 height 11
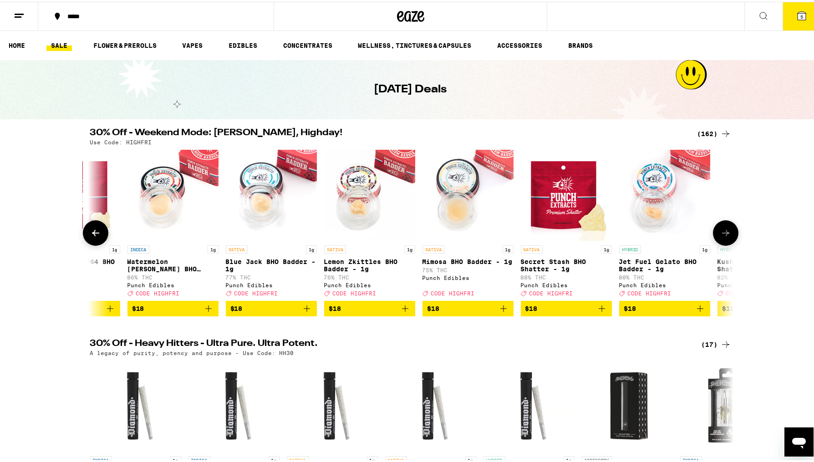
click at [724, 235] on icon at bounding box center [726, 231] width 11 height 11
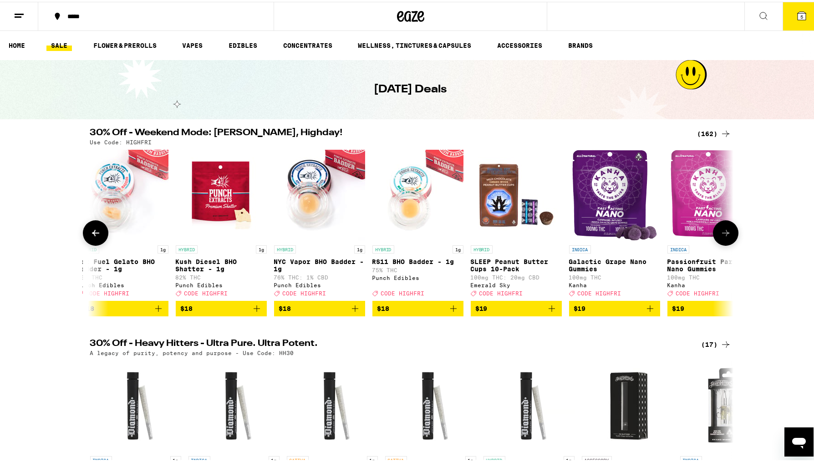
click at [724, 235] on icon at bounding box center [726, 231] width 11 height 11
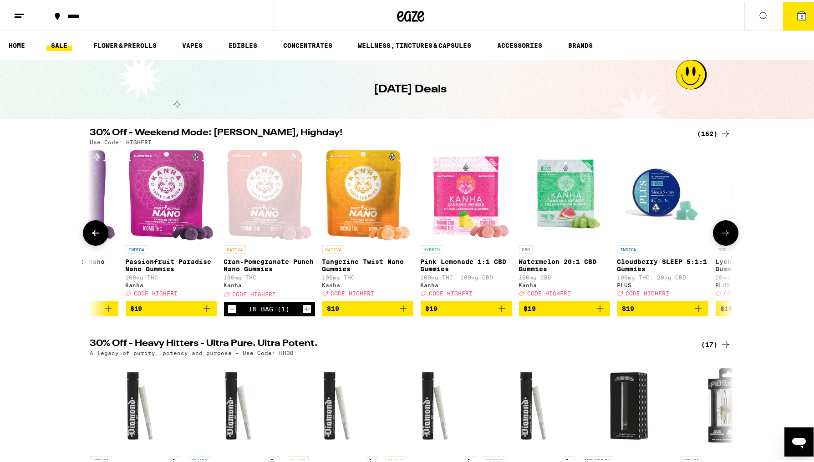
click at [724, 235] on icon at bounding box center [726, 231] width 11 height 11
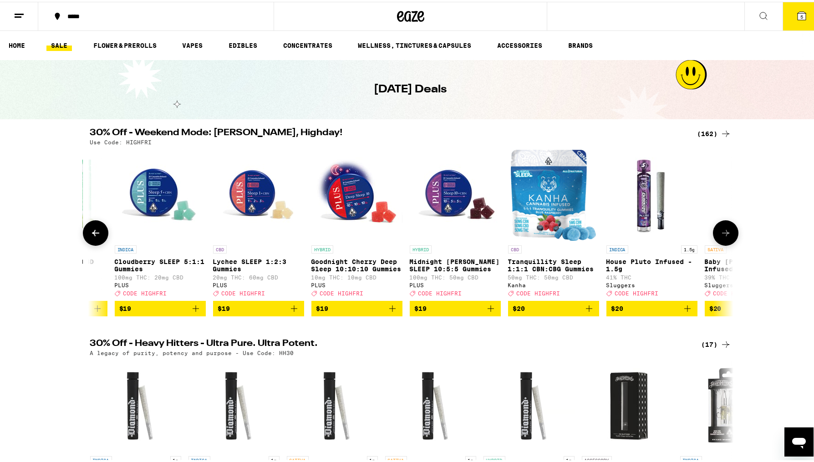
scroll to position [0, 8672]
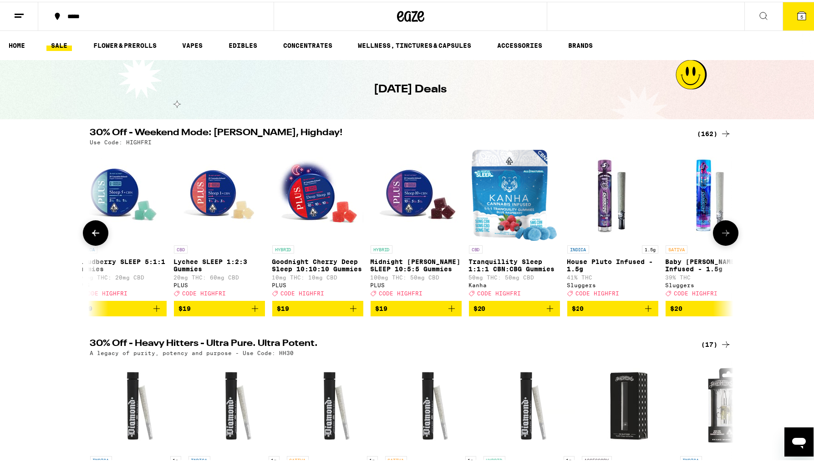
click at [724, 235] on icon at bounding box center [726, 231] width 11 height 11
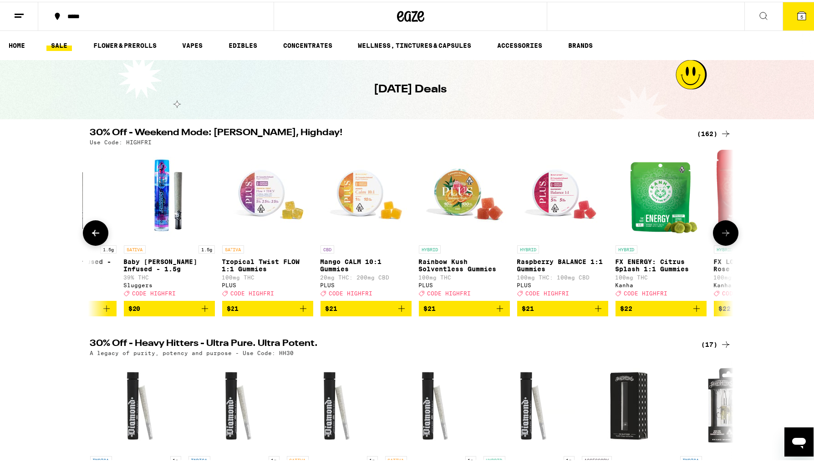
click at [724, 235] on icon at bounding box center [726, 231] width 11 height 11
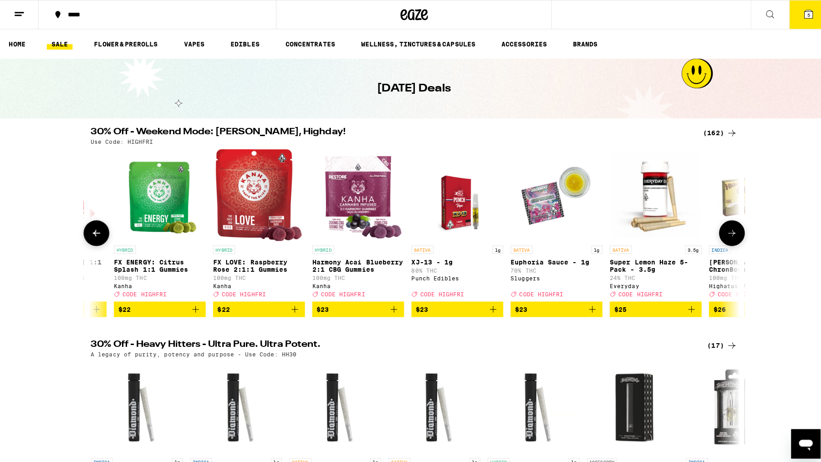
scroll to position [0, 9756]
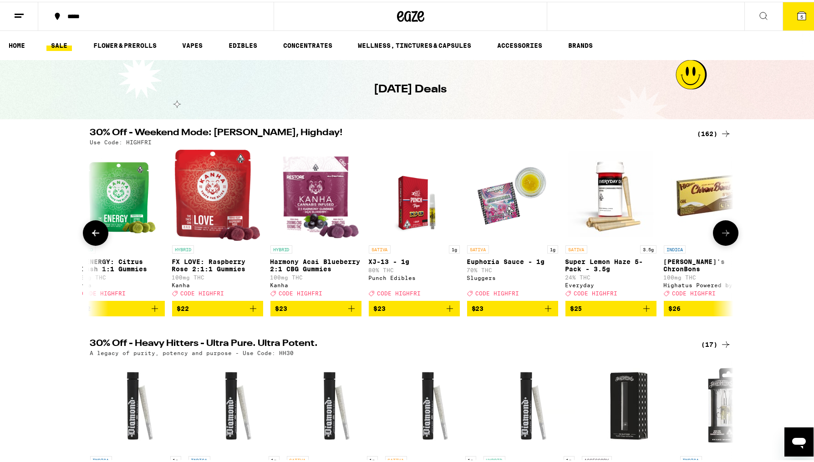
drag, startPoint x: 724, startPoint y: 235, endPoint x: 770, endPoint y: 242, distance: 46.1
click at [770, 242] on div "30% Off - Weekend Mode: Friyay, Highday! (162) Use Code: HIGHFRI HYBRID 0.75g C…" at bounding box center [410, 221] width 821 height 188
click at [644, 310] on icon "Add to bag" at bounding box center [647, 307] width 6 height 6
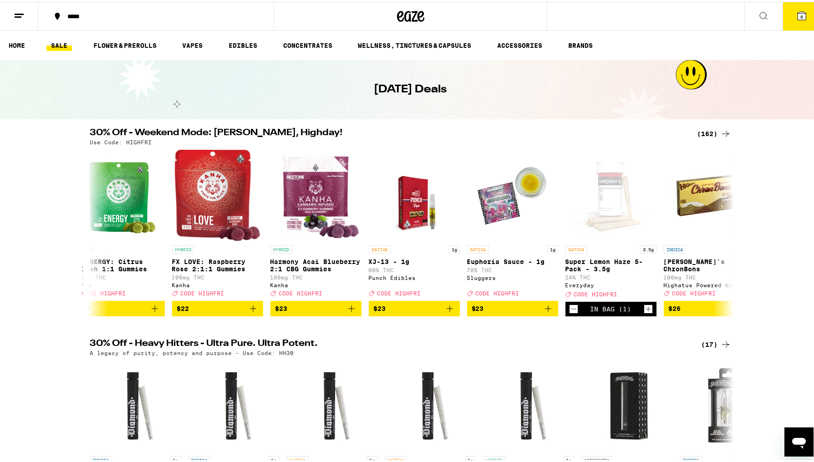
click at [801, 13] on span "6" at bounding box center [802, 14] width 3 height 5
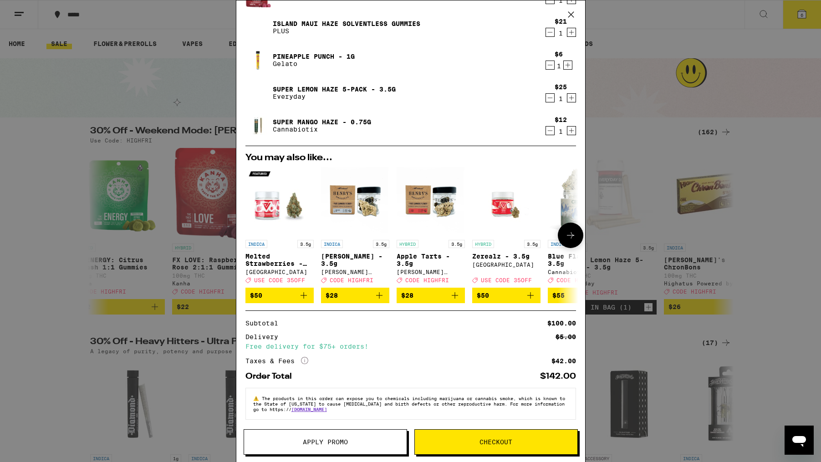
scroll to position [91, 0]
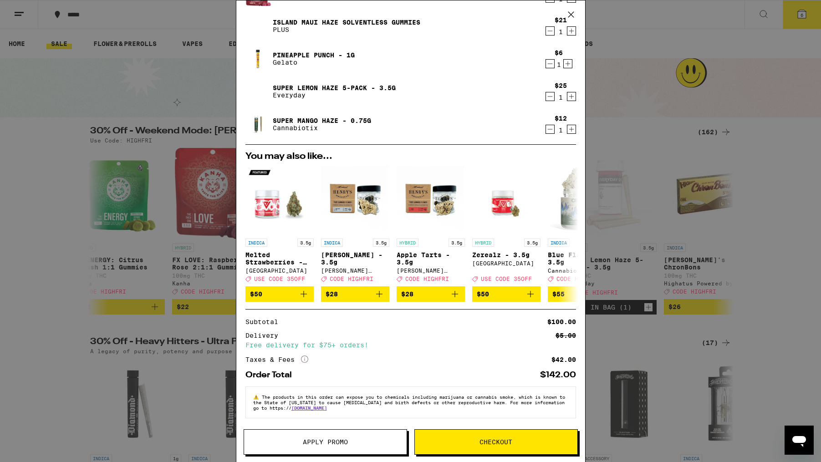
click at [305, 356] on icon at bounding box center [304, 359] width 7 height 7
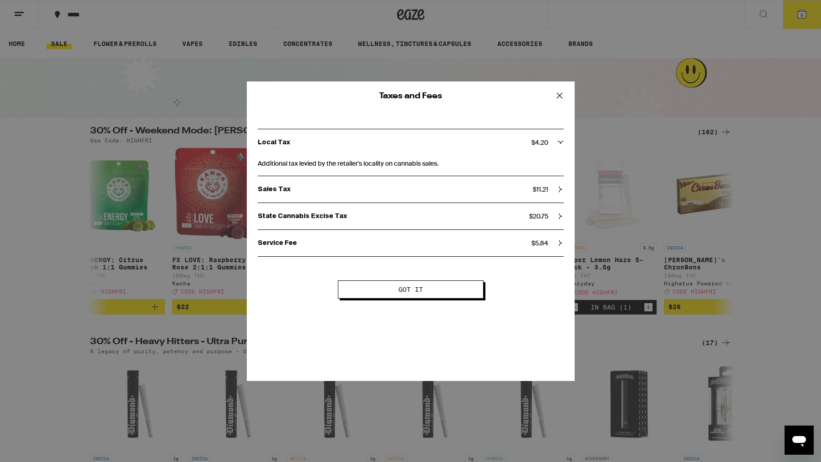
click at [560, 93] on icon at bounding box center [560, 96] width 14 height 14
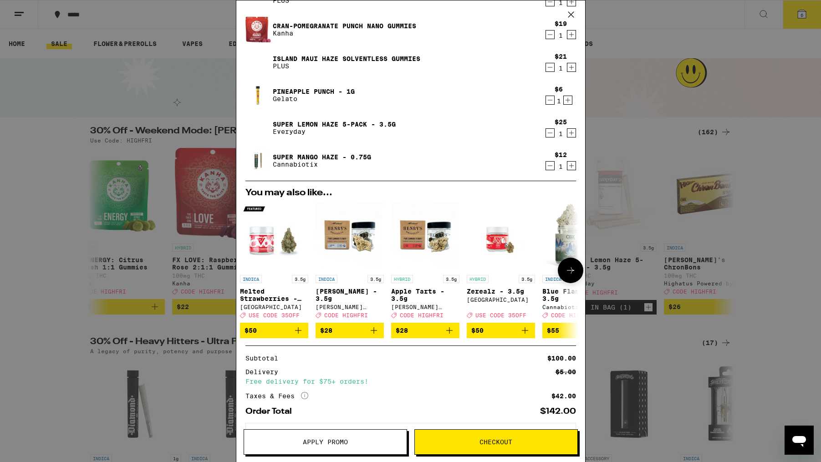
scroll to position [0, 4]
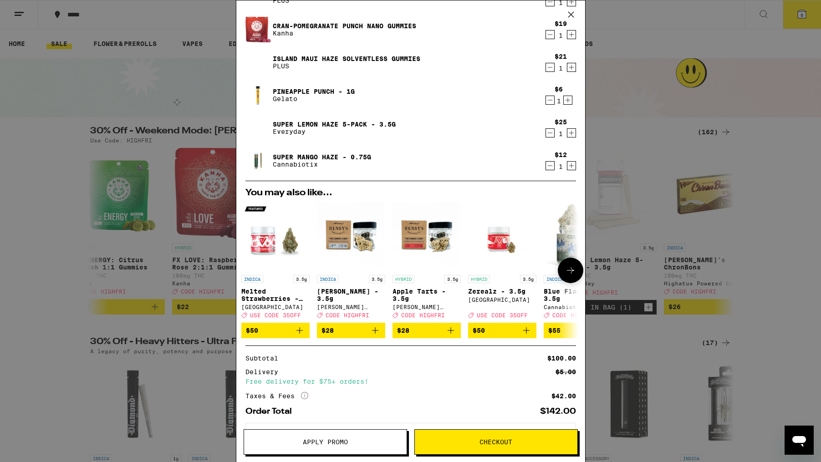
click at [568, 271] on icon at bounding box center [570, 270] width 11 height 11
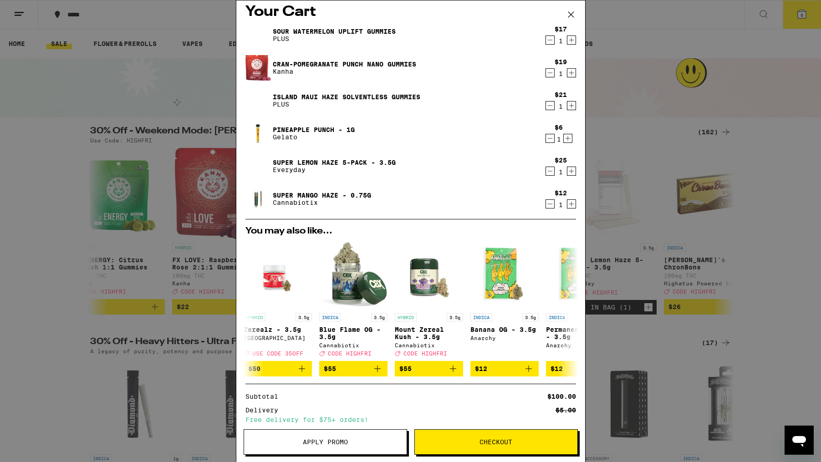
scroll to position [5, 0]
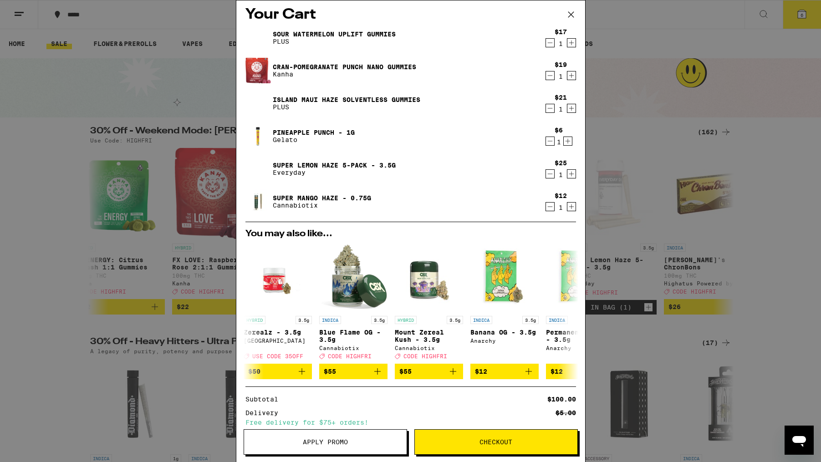
click at [546, 176] on icon "Decrement" at bounding box center [550, 174] width 8 height 11
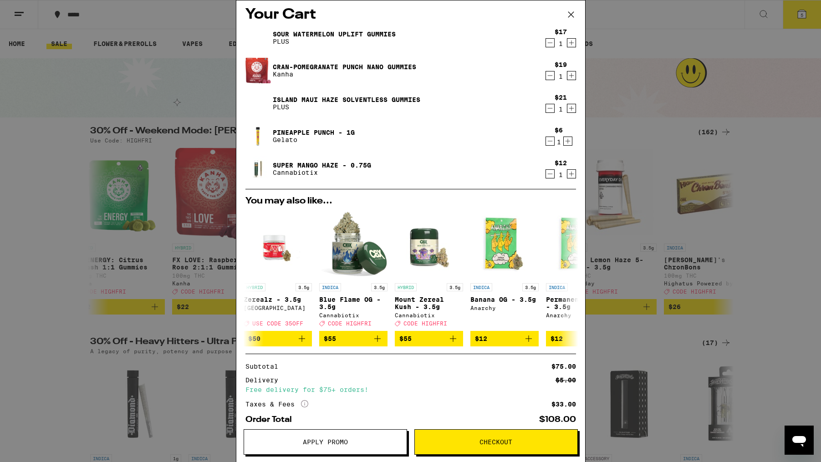
click at [285, 130] on link "Pineapple Punch - 1g" at bounding box center [314, 132] width 82 height 7
click at [546, 171] on icon "Decrement" at bounding box center [550, 174] width 8 height 11
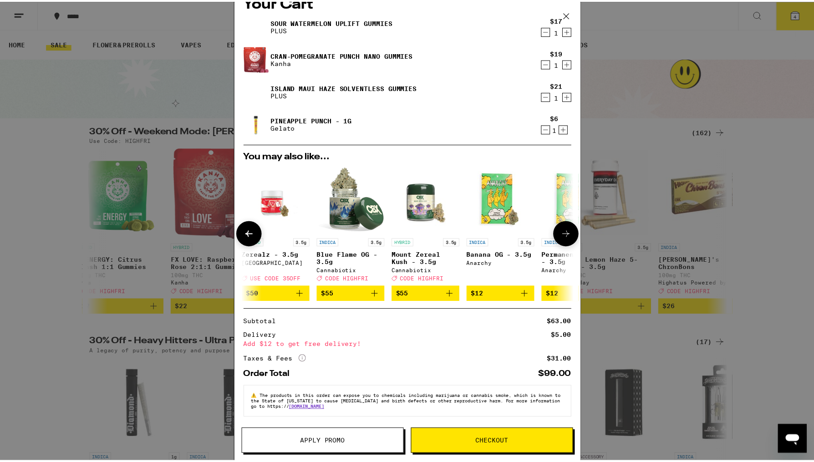
scroll to position [25, 0]
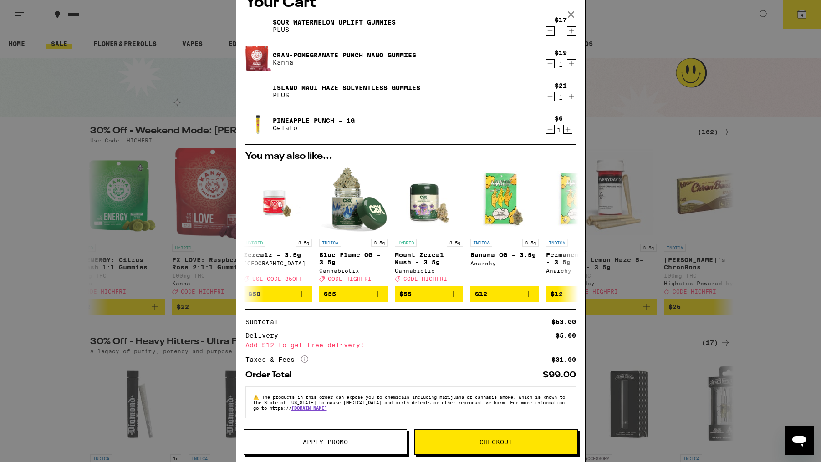
click at [321, 441] on span "Apply Promo" at bounding box center [325, 442] width 45 height 6
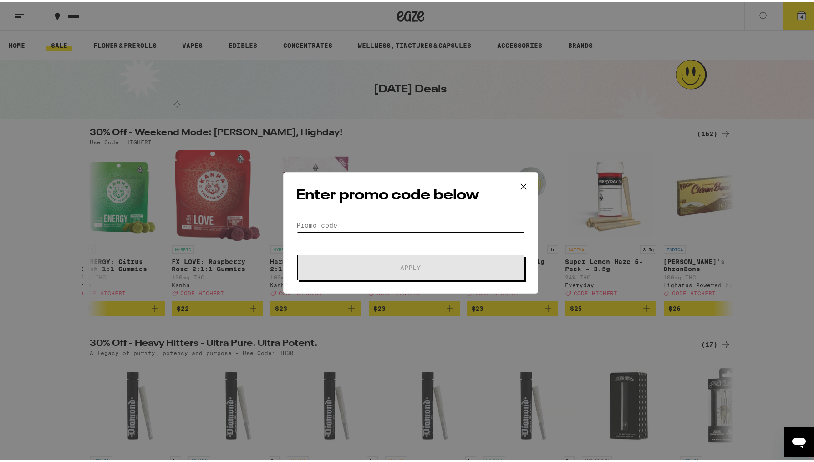
click at [334, 223] on input "Promo Code" at bounding box center [410, 224] width 229 height 14
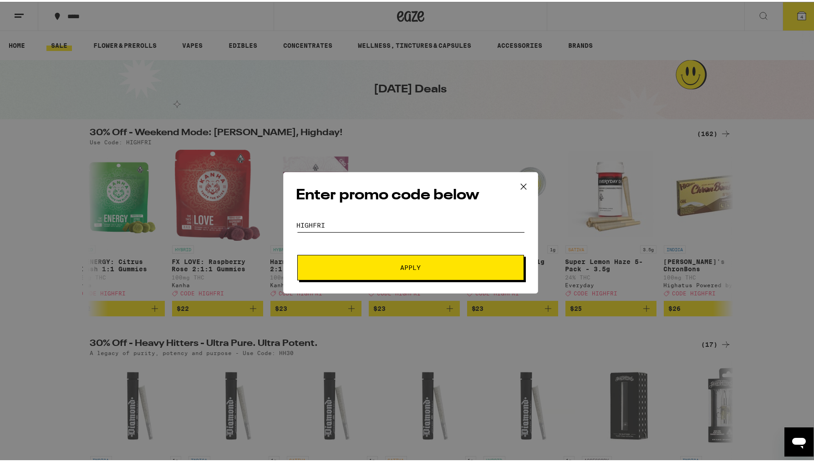
type input "HIGHFRI"
click at [409, 263] on span "Apply" at bounding box center [410, 266] width 20 height 6
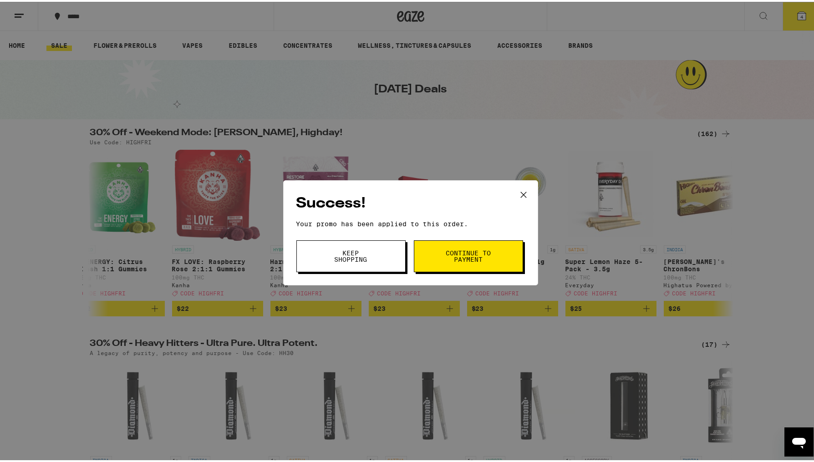
click at [370, 251] on span "Keep Shopping" at bounding box center [351, 254] width 46 height 13
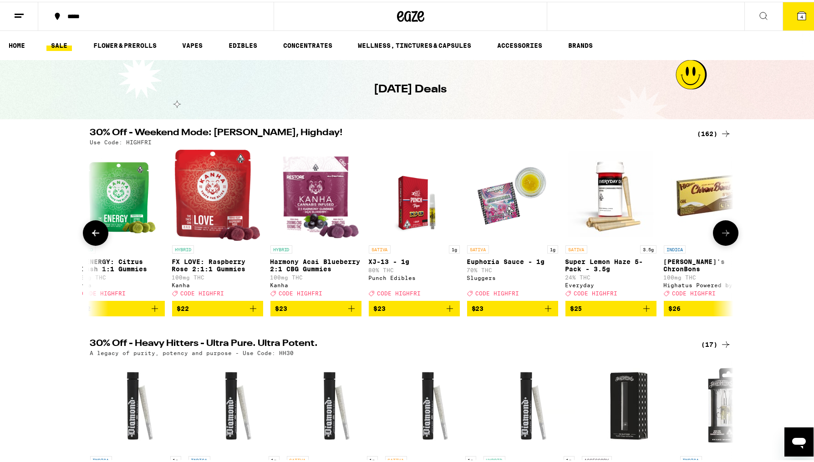
click at [728, 240] on button at bounding box center [726, 232] width 26 height 26
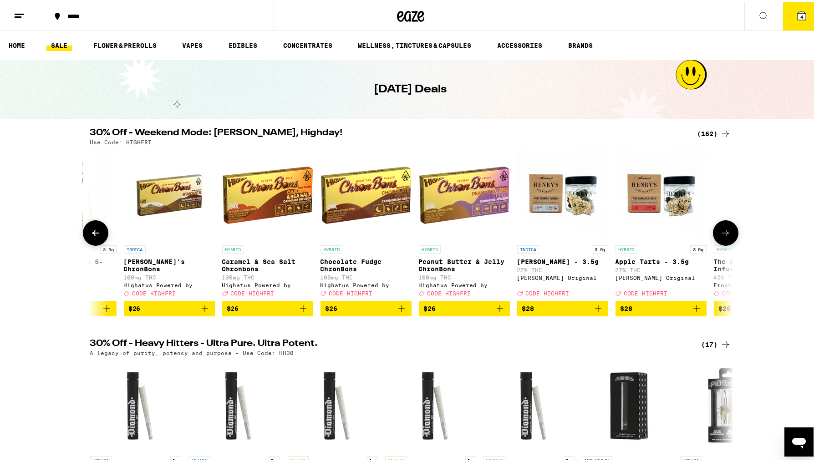
click at [721, 233] on icon at bounding box center [726, 231] width 11 height 11
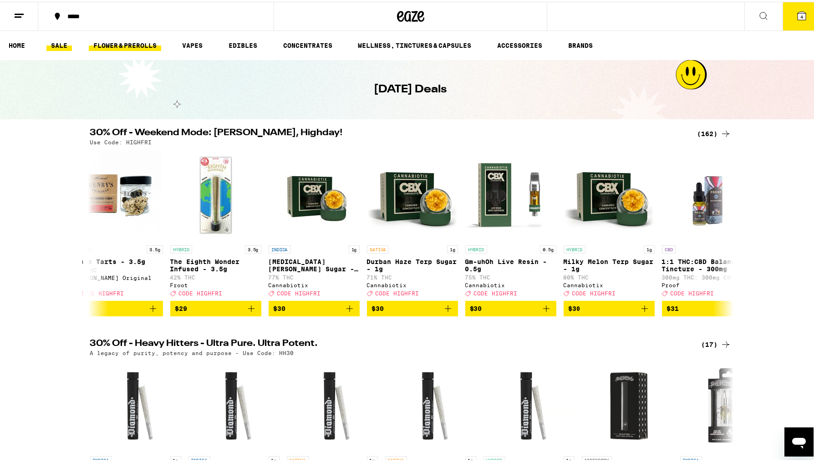
click at [133, 42] on link "FLOWER & PREROLLS" at bounding box center [125, 43] width 72 height 11
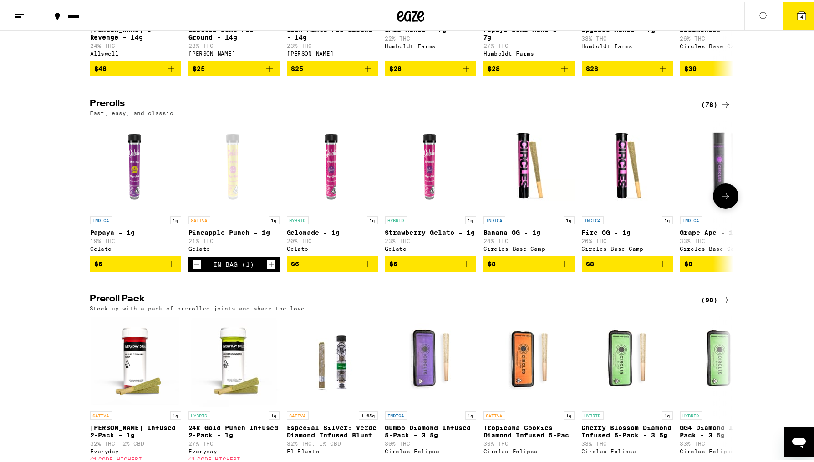
scroll to position [445, 0]
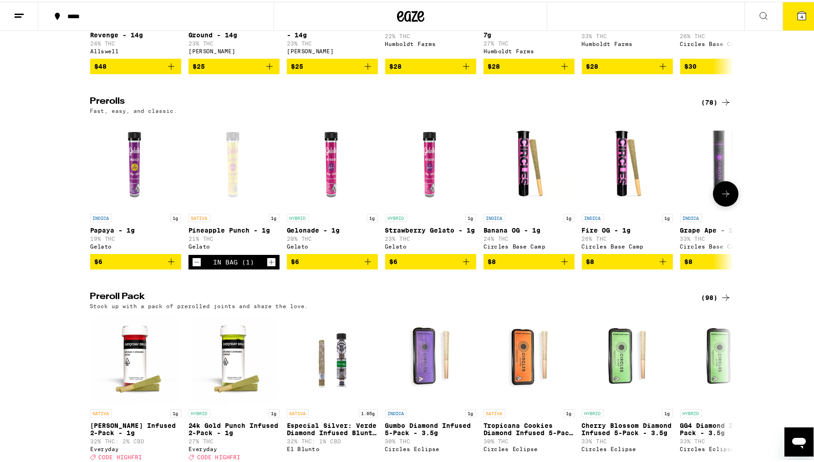
click at [721, 198] on icon at bounding box center [726, 192] width 11 height 11
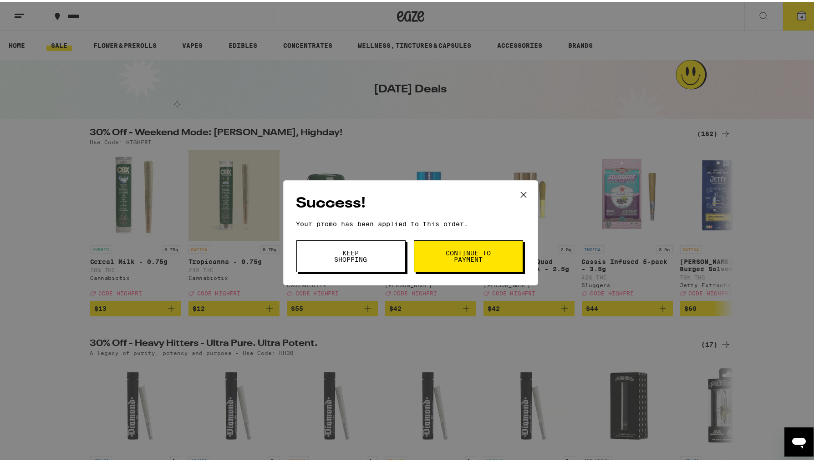
click at [349, 256] on span "Keep Shopping" at bounding box center [351, 254] width 46 height 13
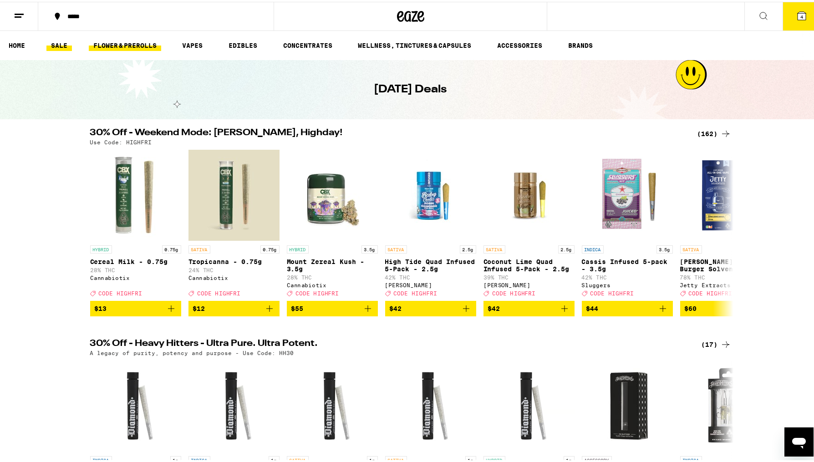
click at [125, 42] on link "FLOWER & PREROLLS" at bounding box center [125, 43] width 72 height 11
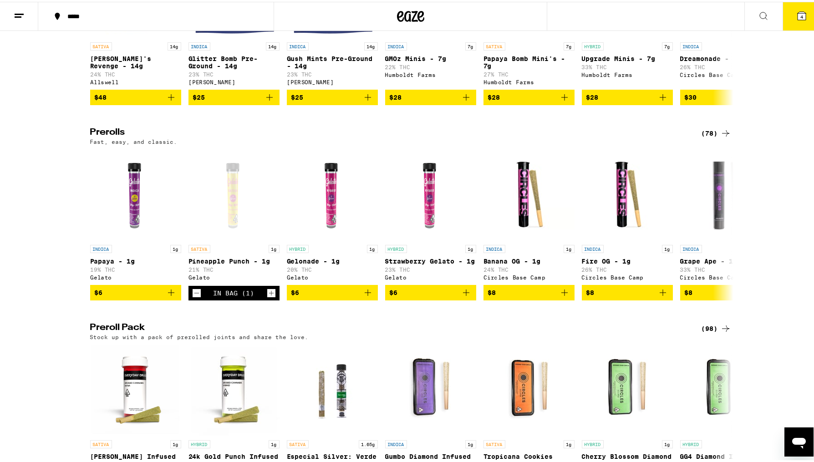
scroll to position [424, 0]
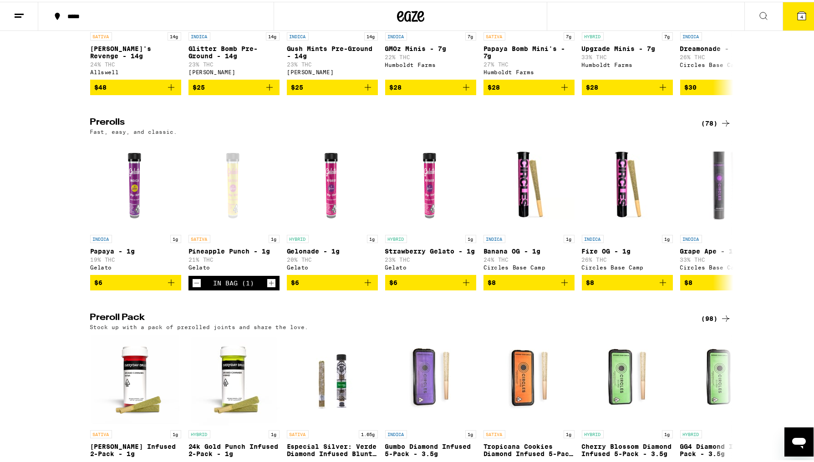
click at [722, 127] on icon at bounding box center [726, 121] width 11 height 11
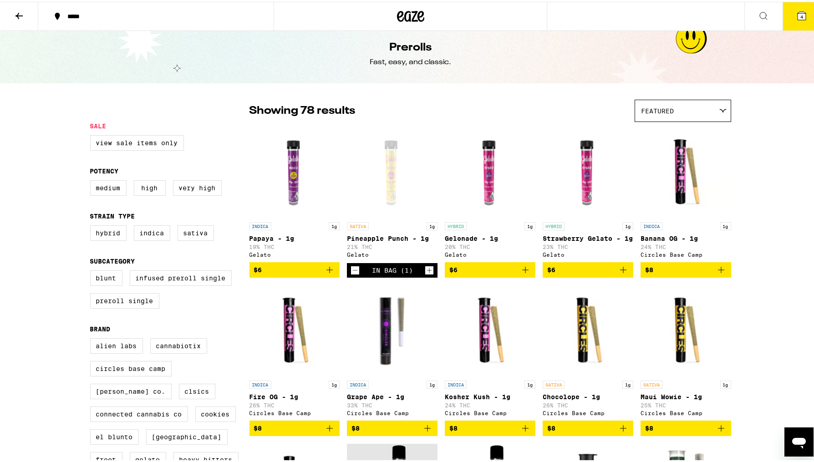
scroll to position [12, 0]
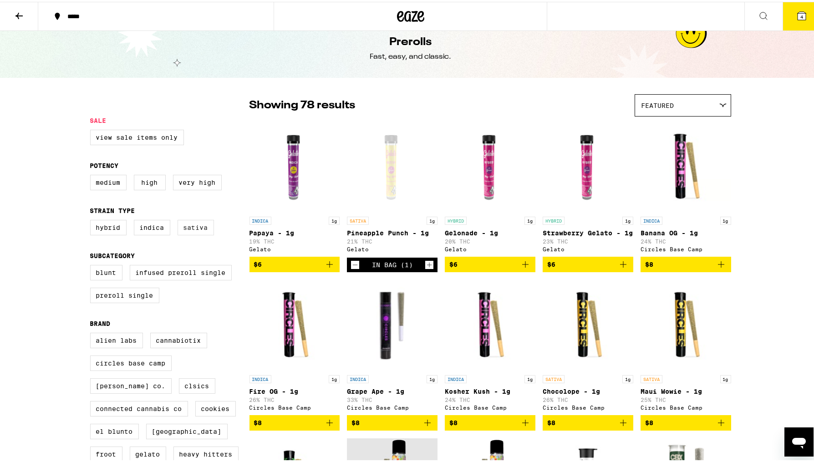
click at [190, 230] on label "Sativa" at bounding box center [196, 225] width 36 height 15
click at [92, 220] on input "Sativa" at bounding box center [92, 220] width 0 height 0
checkbox input "true"
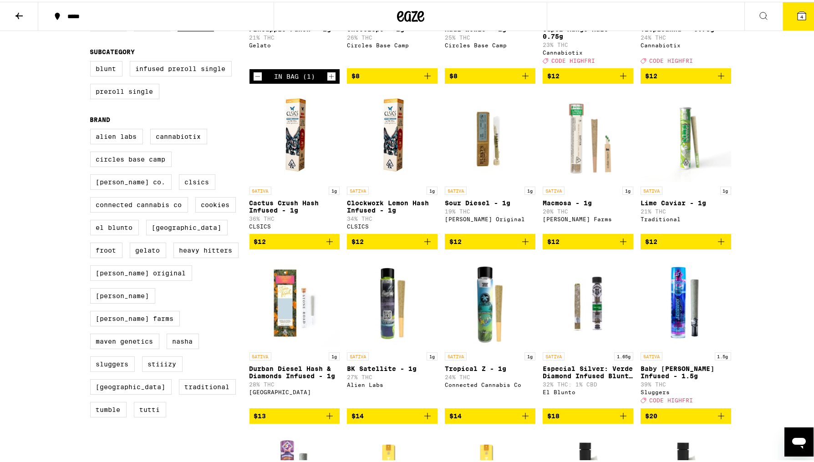
scroll to position [215, 0]
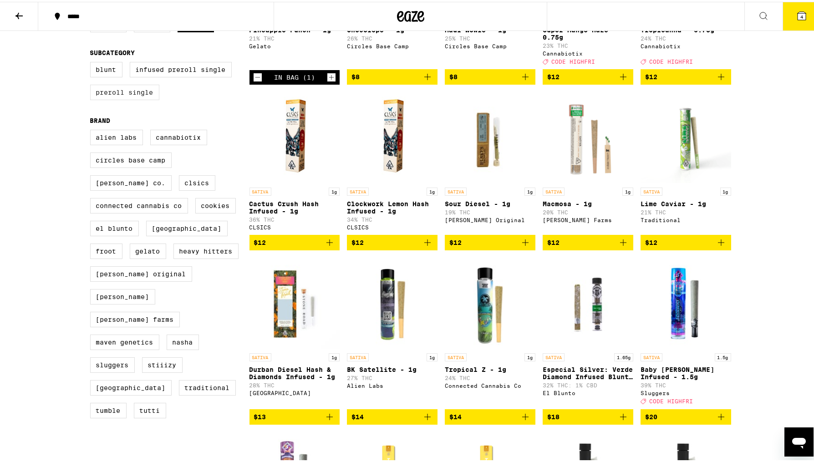
click at [134, 97] on label "Preroll Single" at bounding box center [124, 90] width 69 height 15
click at [92, 62] on input "Preroll Single" at bounding box center [92, 61] width 0 height 0
checkbox input "true"
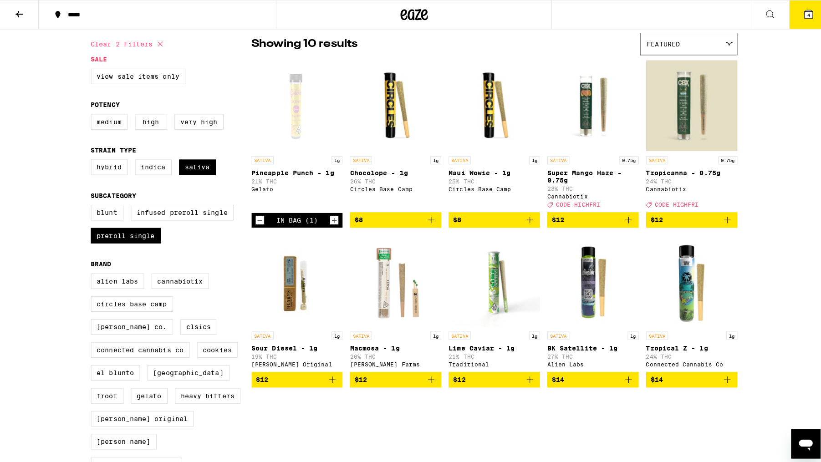
scroll to position [72, 0]
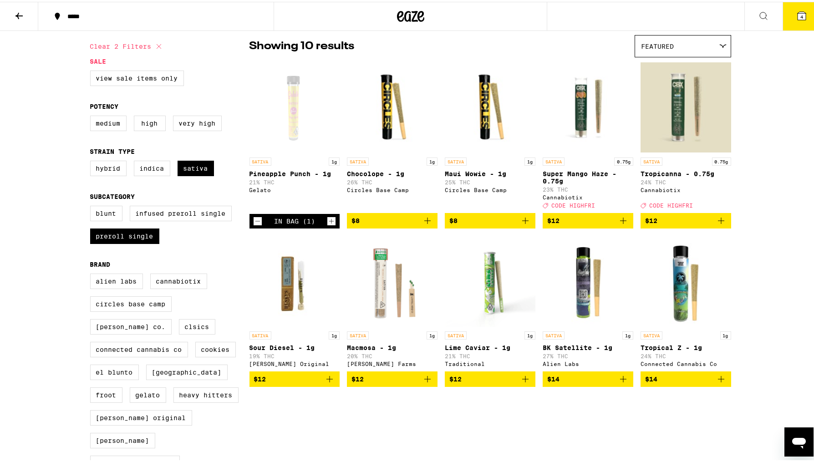
click at [325, 383] on icon "Add to bag" at bounding box center [329, 377] width 11 height 11
click at [798, 10] on icon at bounding box center [802, 14] width 8 height 8
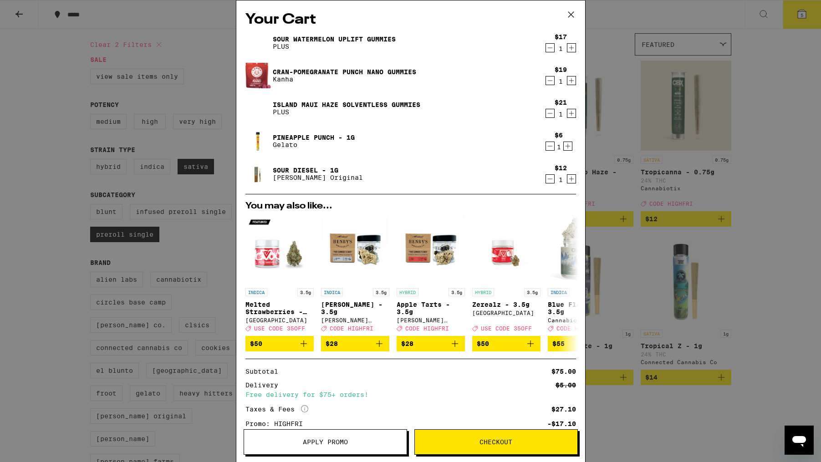
click at [496, 443] on span "Checkout" at bounding box center [496, 442] width 33 height 6
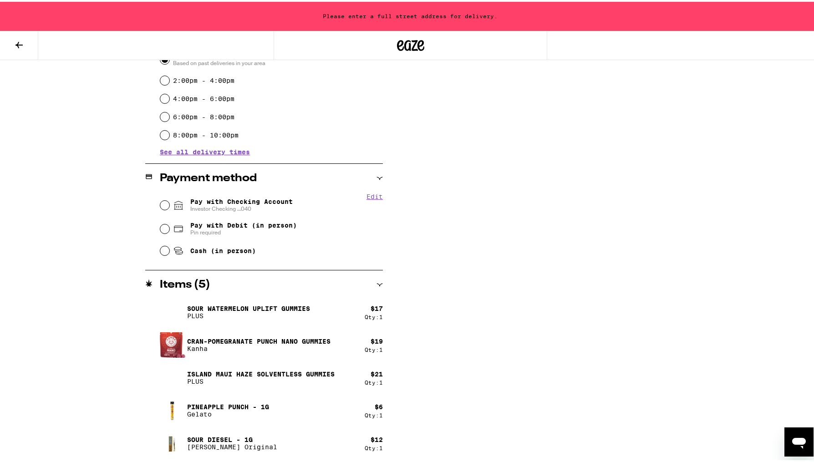
scroll to position [269, 0]
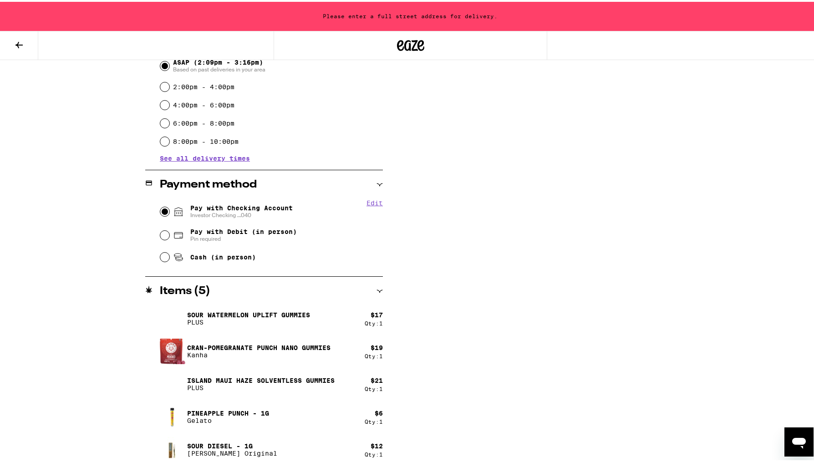
click at [162, 210] on input "Pay with Checking Account Investor Checking ...040" at bounding box center [164, 209] width 9 height 9
radio input "true"
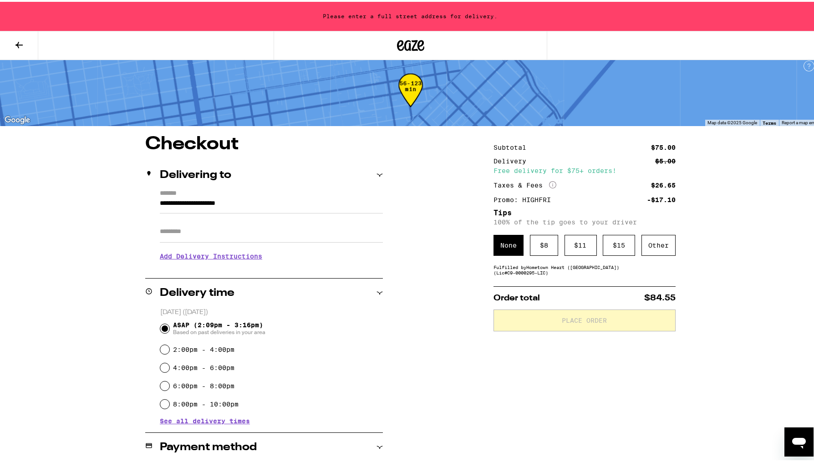
scroll to position [0, 0]
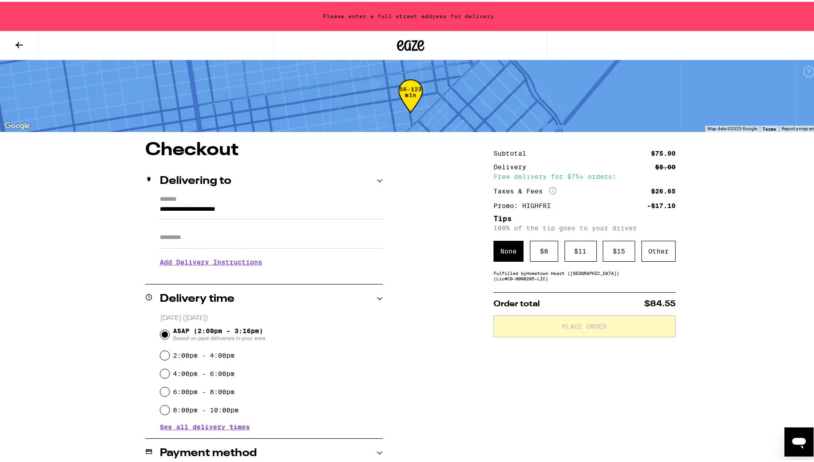
click at [185, 206] on input "**********" at bounding box center [271, 209] width 223 height 15
click at [266, 196] on label "*******" at bounding box center [271, 198] width 223 height 8
click at [266, 202] on input "**********" at bounding box center [271, 209] width 223 height 15
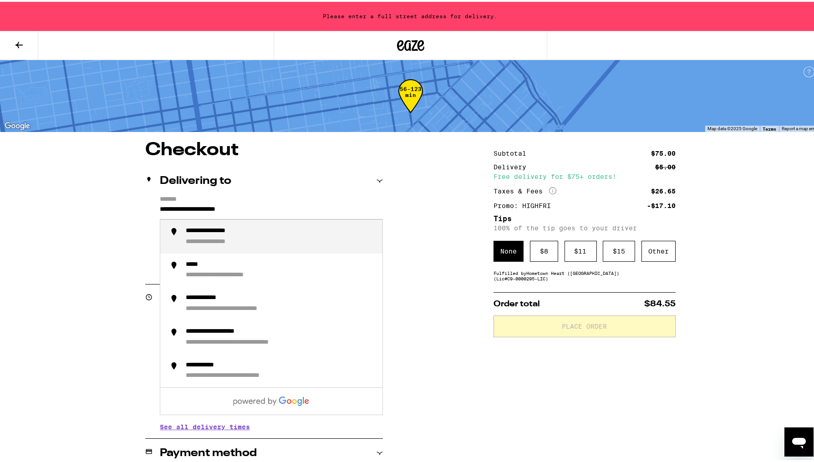
click at [208, 182] on h2 "Delivering to" at bounding box center [196, 179] width 72 height 11
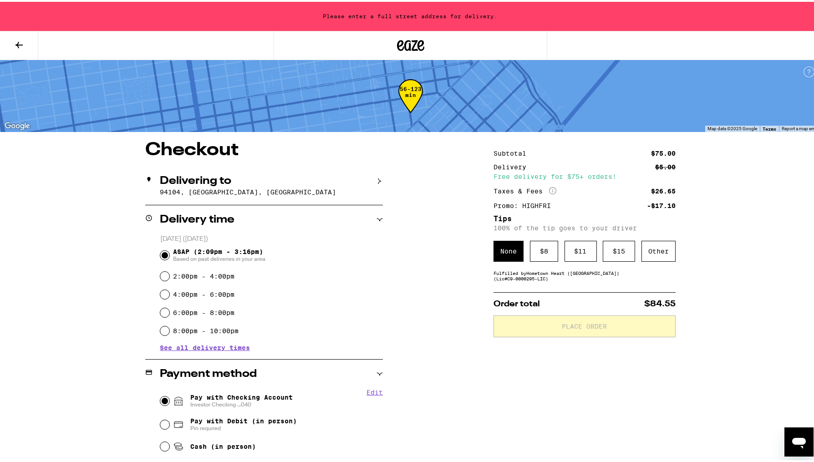
click at [261, 194] on p "94104, San Francisco, CA" at bounding box center [271, 190] width 223 height 7
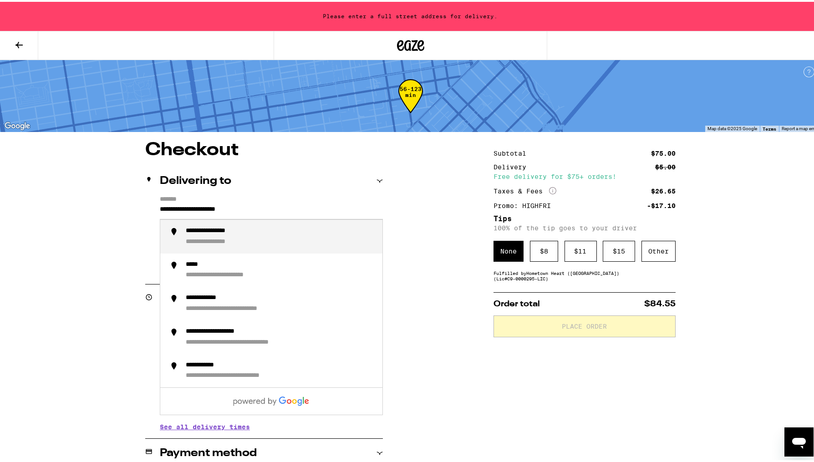
click at [173, 211] on input "**********" at bounding box center [271, 209] width 223 height 15
drag, startPoint x: 264, startPoint y: 210, endPoint x: 61, endPoint y: 210, distance: 203.1
click at [61, 210] on div "**********" at bounding box center [410, 383] width 821 height 767
click at [192, 240] on div "**********" at bounding box center [221, 240] width 70 height 8
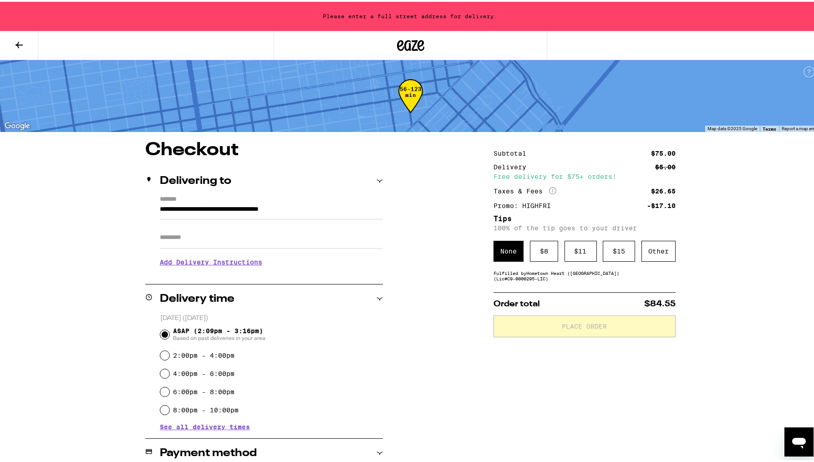
type input "**********"
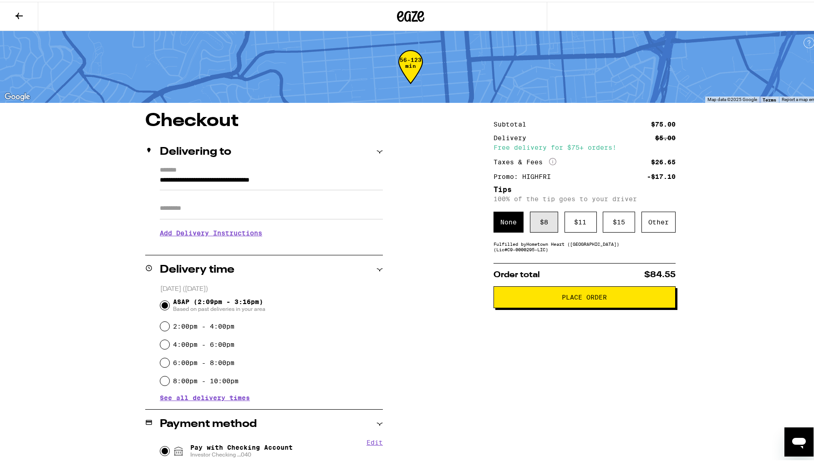
click at [543, 220] on div "$ 8" at bounding box center [544, 220] width 28 height 21
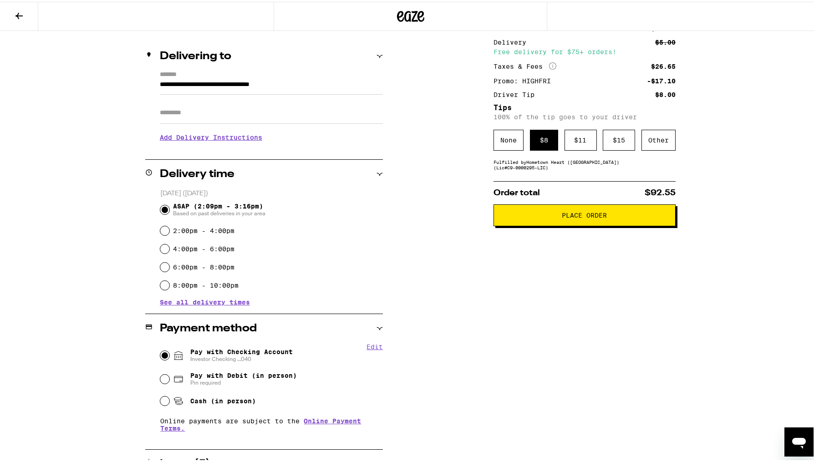
scroll to position [106, 0]
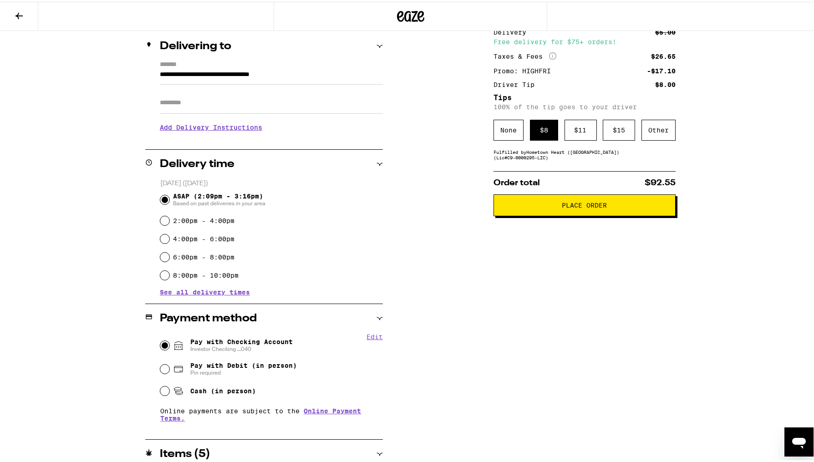
click at [586, 207] on span "Place Order" at bounding box center [584, 203] width 45 height 6
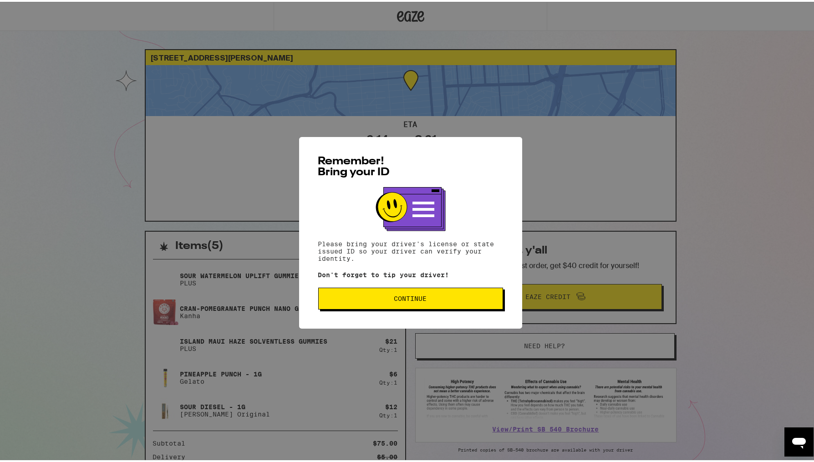
click at [396, 296] on span "Continue" at bounding box center [410, 297] width 33 height 6
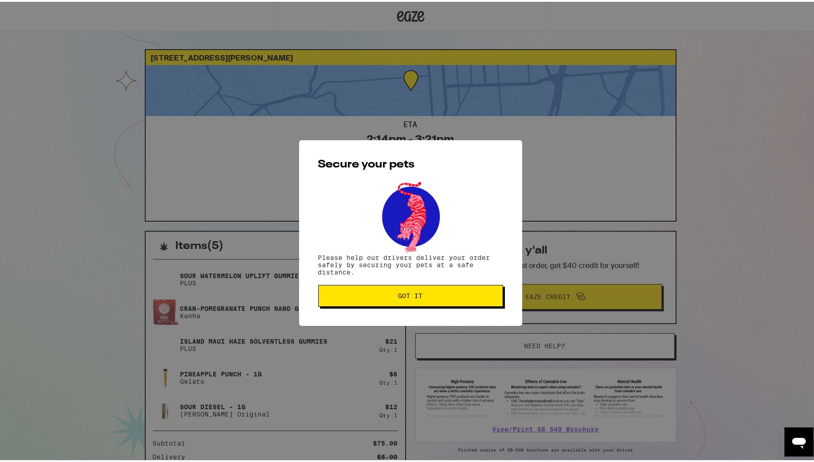
click at [414, 295] on span "Got it" at bounding box center [411, 294] width 25 height 6
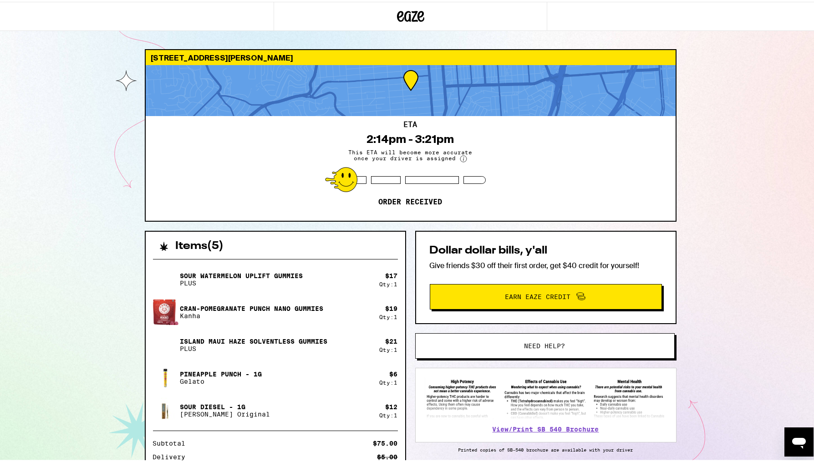
click at [409, 83] on div at bounding box center [411, 88] width 530 height 51
click at [408, 79] on div at bounding box center [411, 88] width 530 height 51
click at [405, 204] on p "Order received" at bounding box center [411, 200] width 64 height 9
click at [460, 158] on circle at bounding box center [463, 157] width 6 height 6
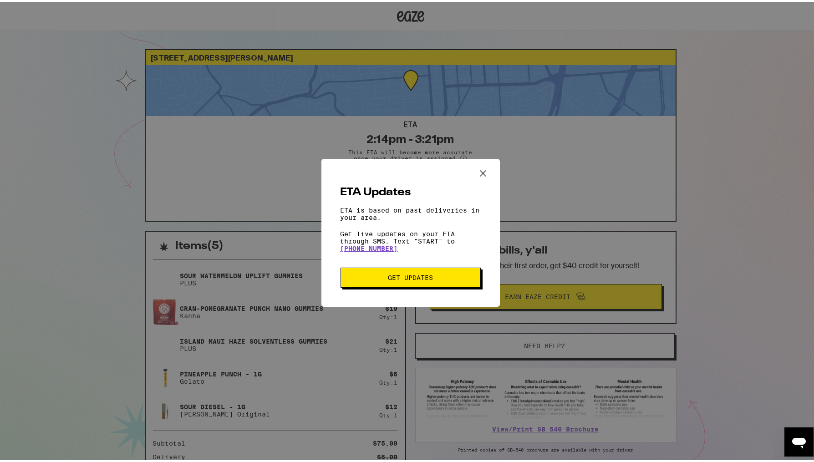
click at [404, 279] on span "Get Updates" at bounding box center [410, 276] width 45 height 6
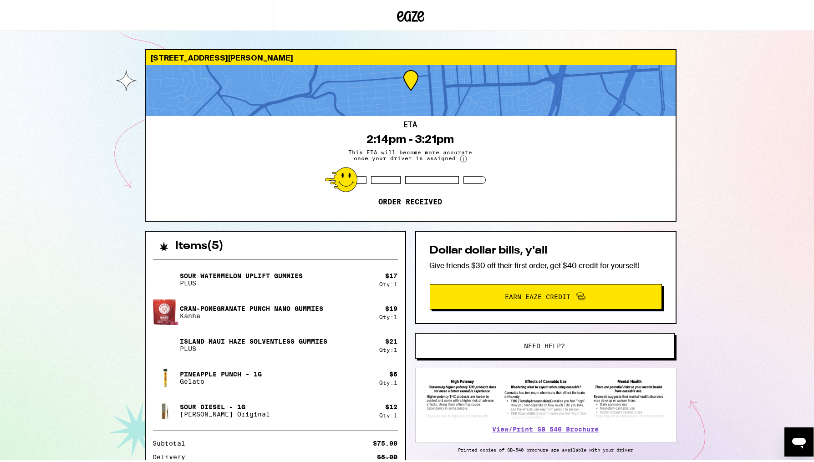
click at [407, 77] on div at bounding box center [411, 88] width 530 height 51
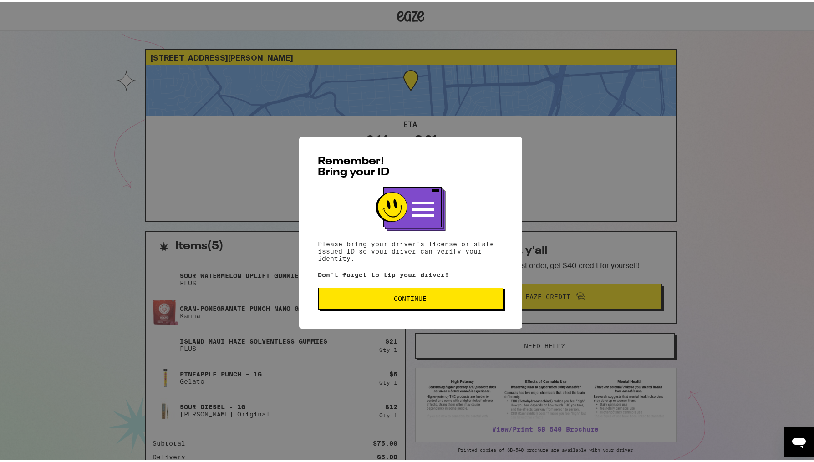
click at [418, 297] on span "Continue" at bounding box center [410, 297] width 33 height 6
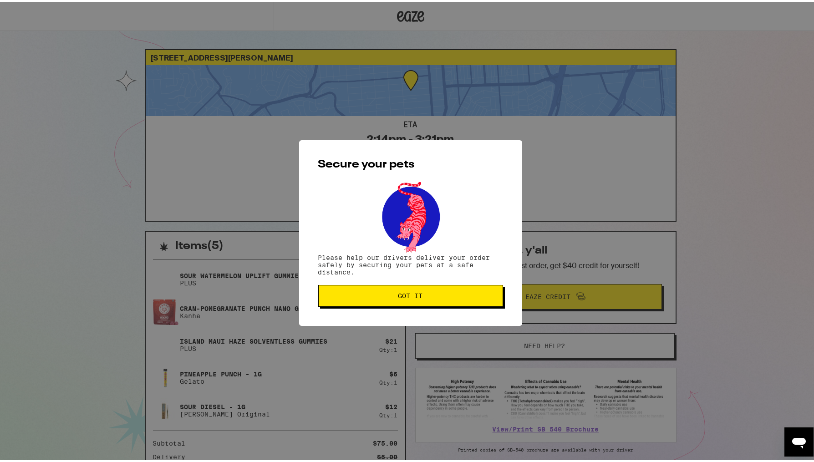
click at [407, 296] on span "Got it" at bounding box center [411, 294] width 25 height 6
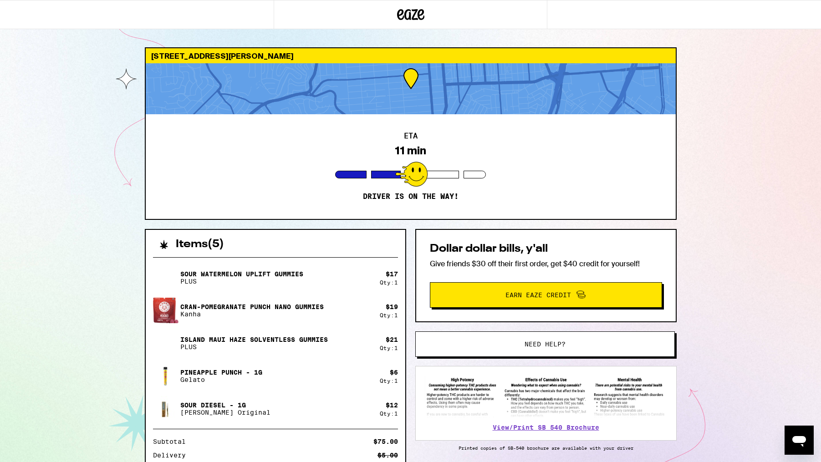
click at [432, 139] on div "ETA 11 min Driver is on the way!" at bounding box center [411, 166] width 530 height 105
click at [406, 80] on div at bounding box center [411, 88] width 530 height 51
click at [407, 149] on div "16 min" at bounding box center [411, 150] width 34 height 13
click at [409, 85] on div at bounding box center [411, 88] width 530 height 51
click at [449, 133] on div "ETA 7 min Driver is on the way!" at bounding box center [411, 166] width 530 height 105
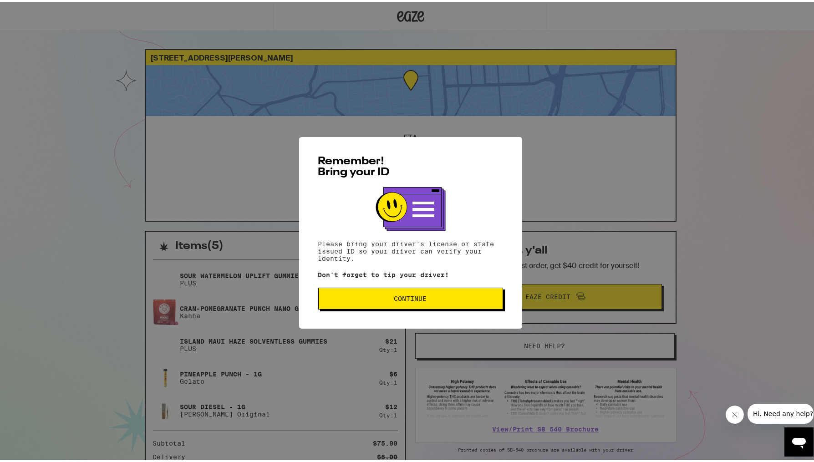
click at [394, 300] on span "Continue" at bounding box center [410, 297] width 33 height 6
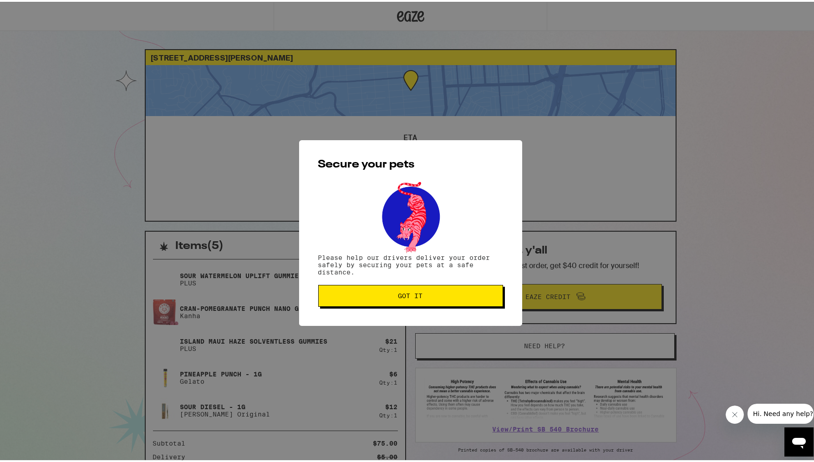
click at [417, 300] on button "Got it" at bounding box center [410, 294] width 185 height 22
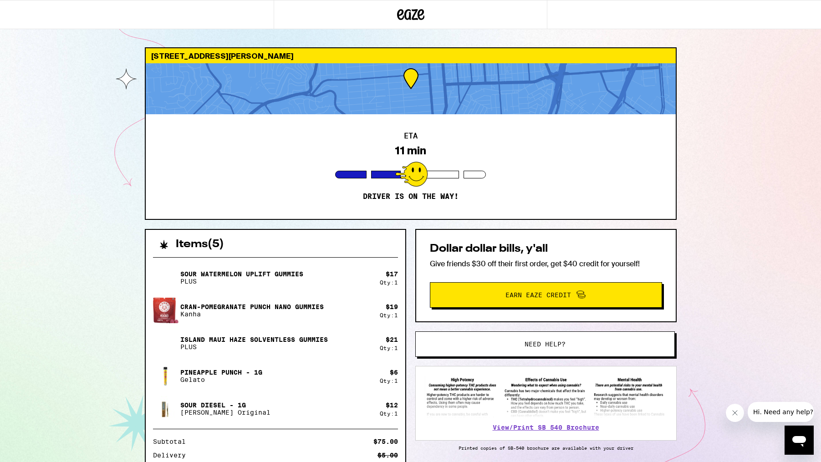
click at [419, 177] on div at bounding box center [411, 174] width 32 height 25
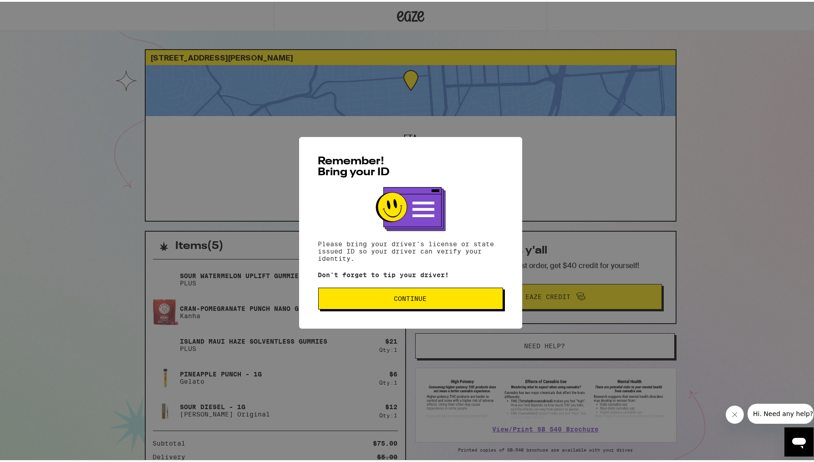
click at [428, 298] on span "Continue" at bounding box center [410, 297] width 169 height 6
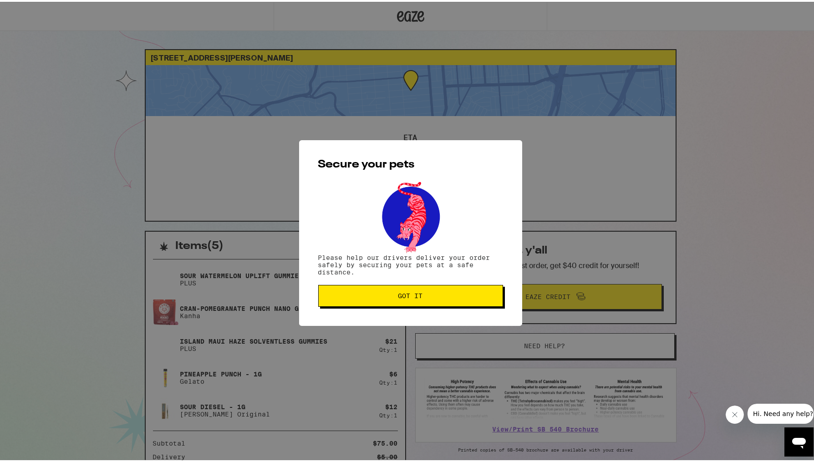
click at [428, 297] on span "Got it" at bounding box center [410, 294] width 169 height 6
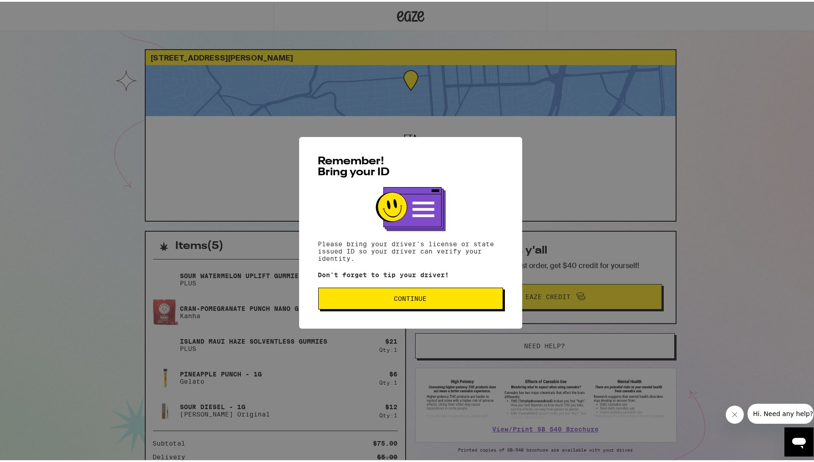
click at [409, 300] on span "Continue" at bounding box center [410, 297] width 33 height 6
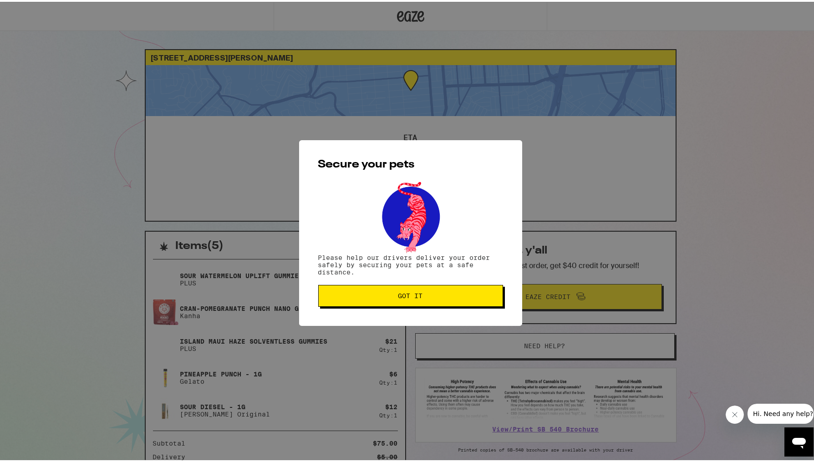
click at [409, 297] on span "Got it" at bounding box center [411, 294] width 25 height 6
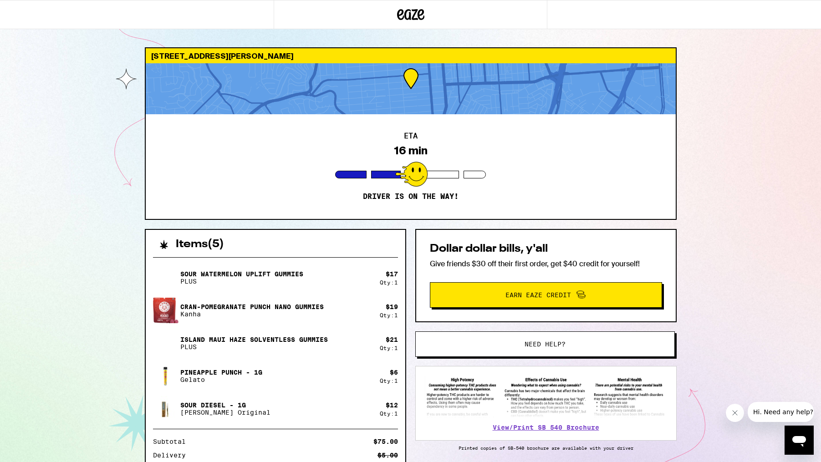
click at [447, 174] on div at bounding box center [432, 175] width 54 height 8
click at [396, 173] on div at bounding box center [411, 174] width 32 height 25
click at [414, 173] on div at bounding box center [411, 174] width 32 height 25
click at [414, 78] on div at bounding box center [411, 88] width 530 height 51
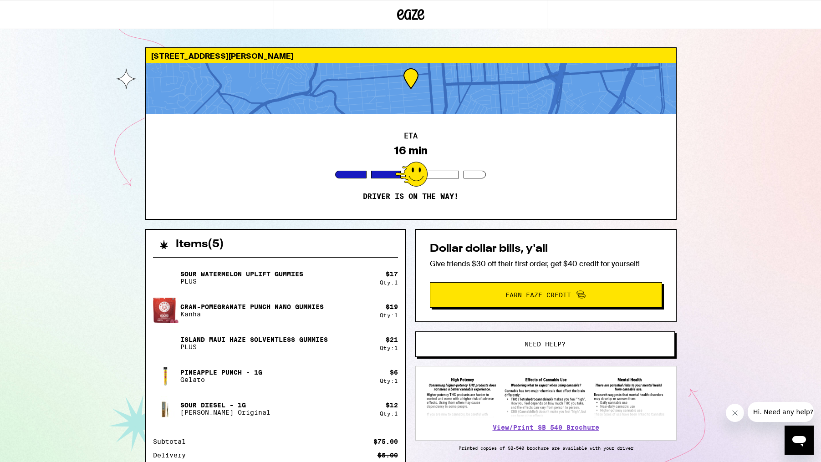
click at [414, 78] on div at bounding box center [411, 88] width 530 height 51
click at [736, 413] on icon "Close message from company" at bounding box center [735, 413] width 5 height 5
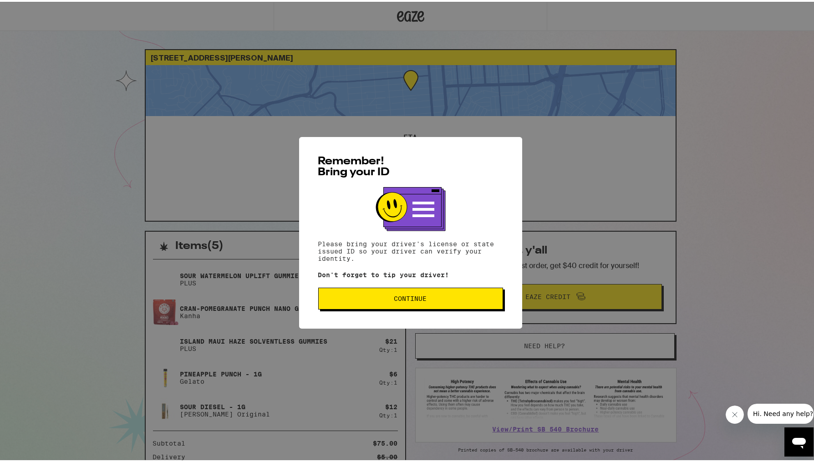
click at [406, 295] on span "Continue" at bounding box center [410, 297] width 33 height 6
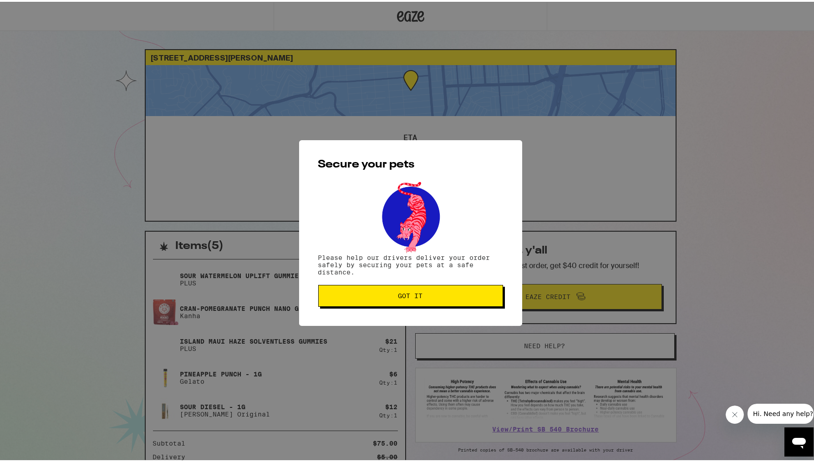
click at [419, 297] on span "Got it" at bounding box center [410, 294] width 169 height 6
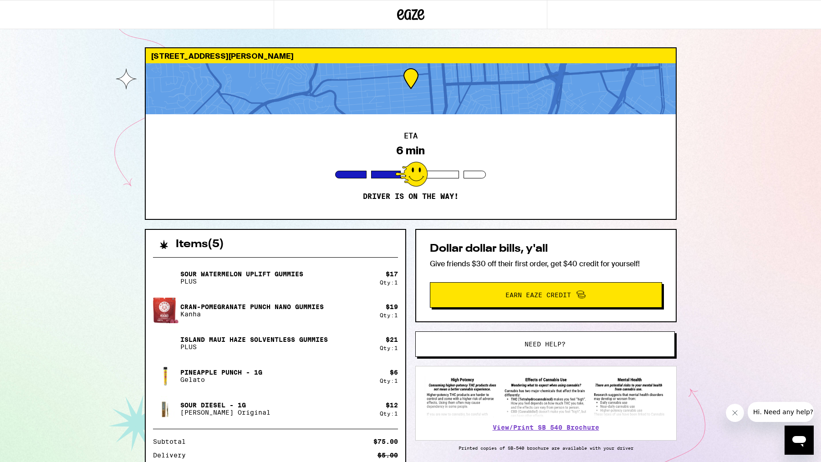
click at [466, 180] on div "ETA 6 min Driver is on the way!" at bounding box center [411, 166] width 530 height 105
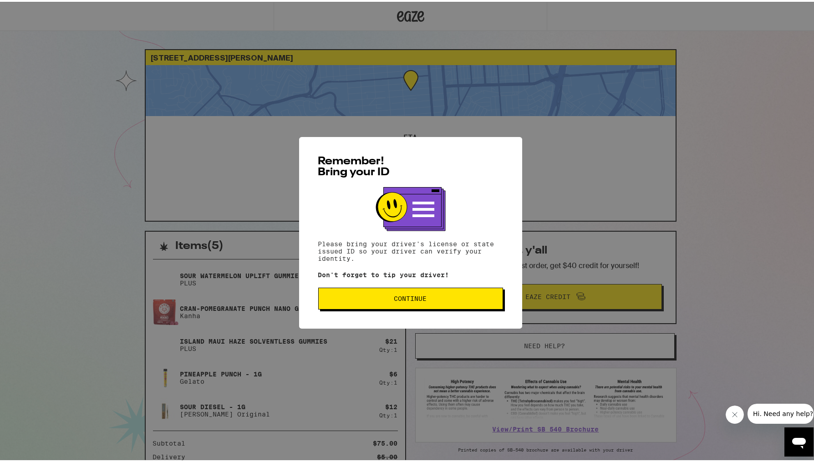
click at [430, 300] on span "Continue" at bounding box center [410, 297] width 169 height 6
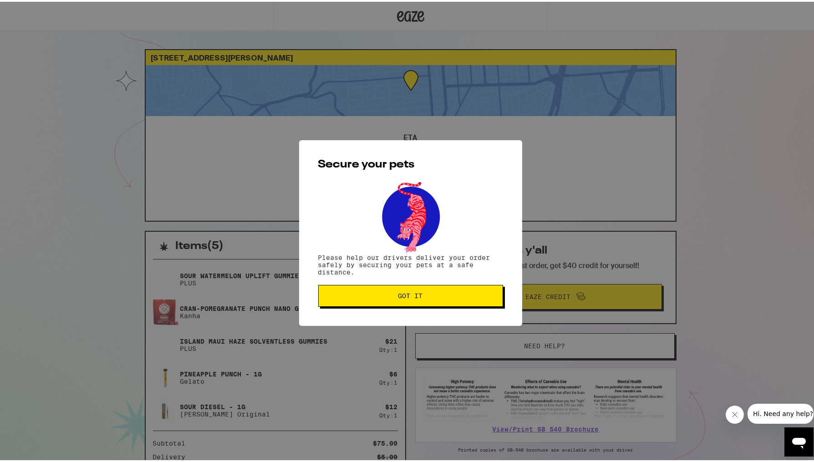
click at [402, 302] on button "Got it" at bounding box center [410, 294] width 185 height 22
